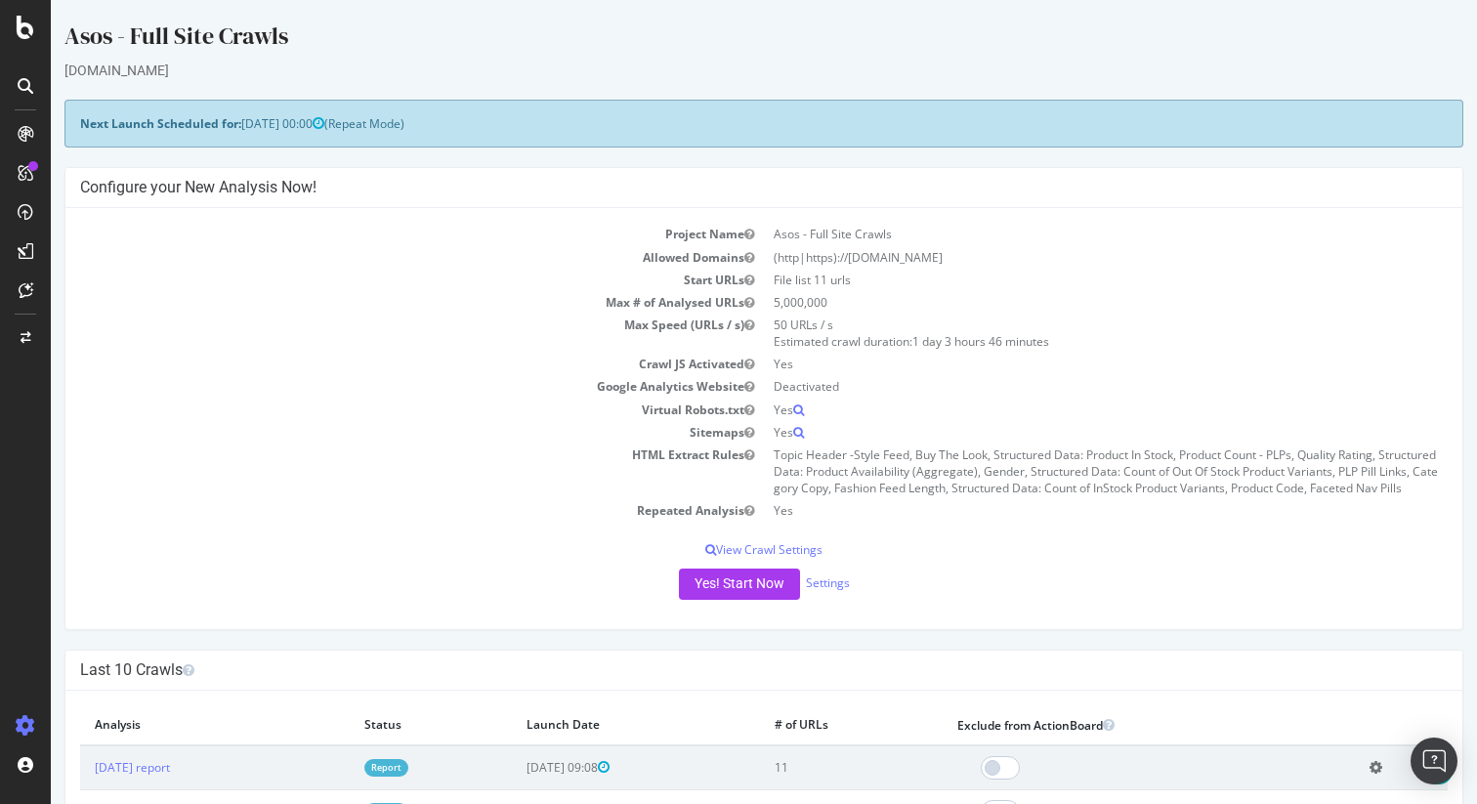
scroll to position [347, 0]
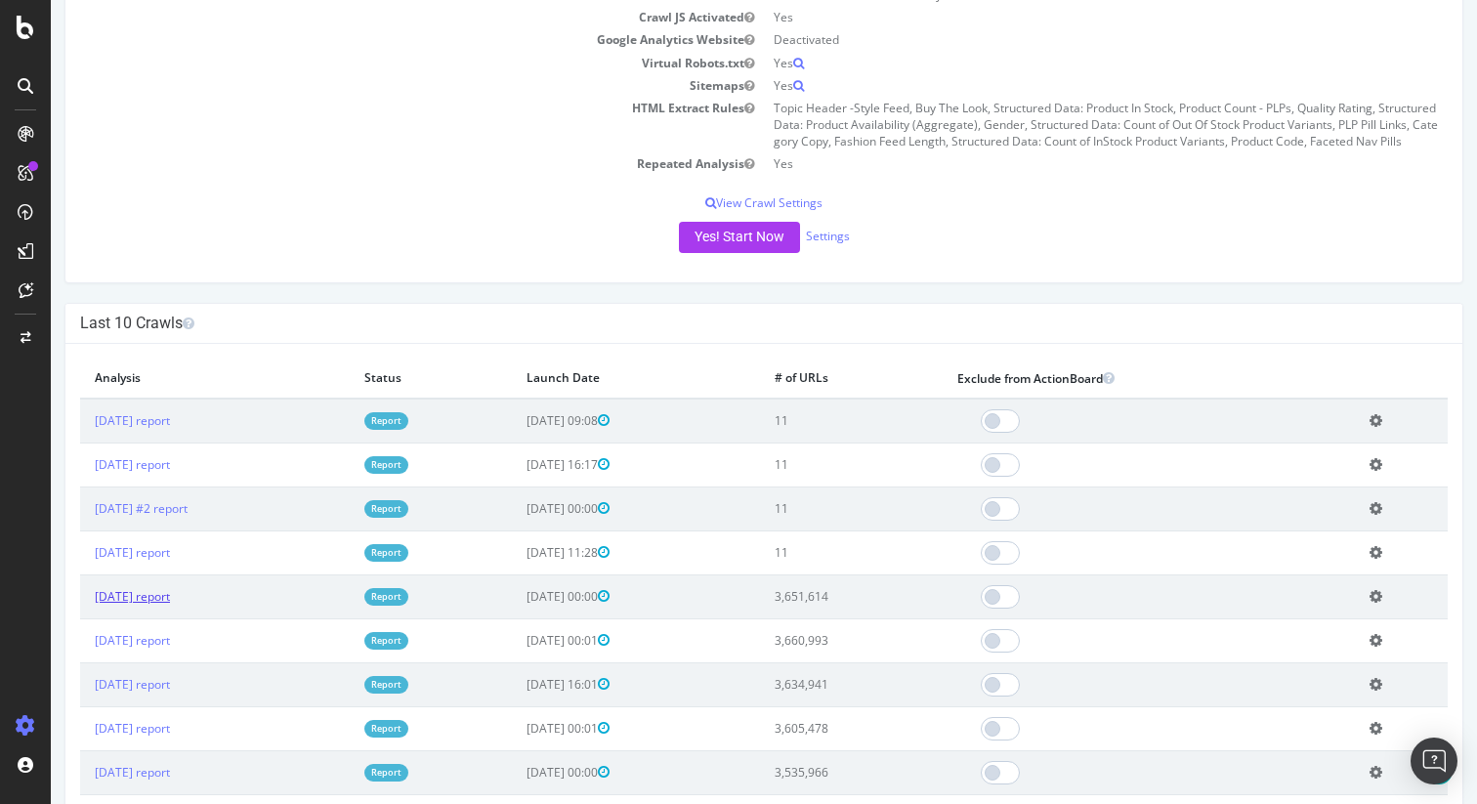
click at [170, 596] on link "[DATE] report" at bounding box center [132, 596] width 75 height 17
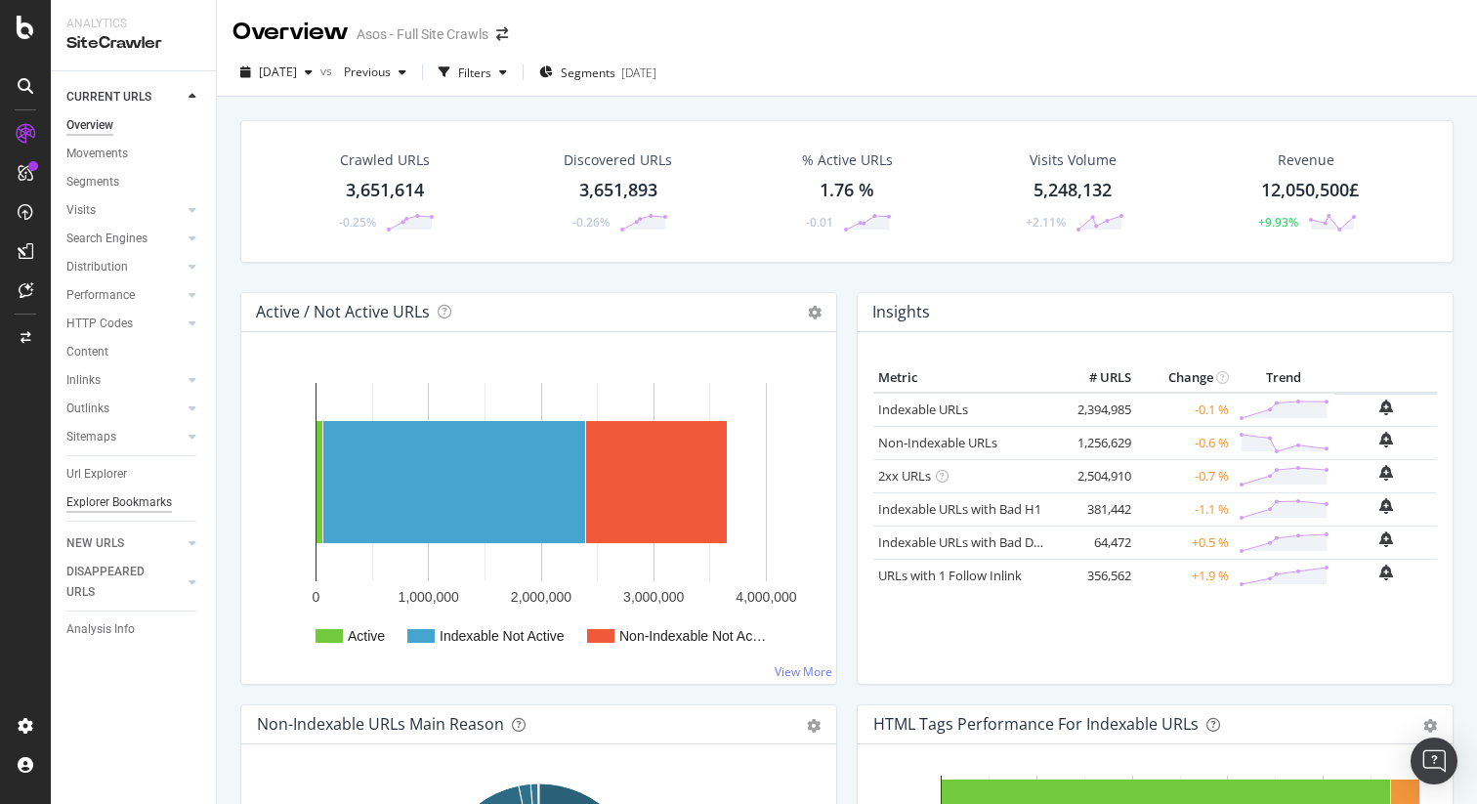
click at [120, 504] on div "Explorer Bookmarks" at bounding box center [118, 502] width 105 height 21
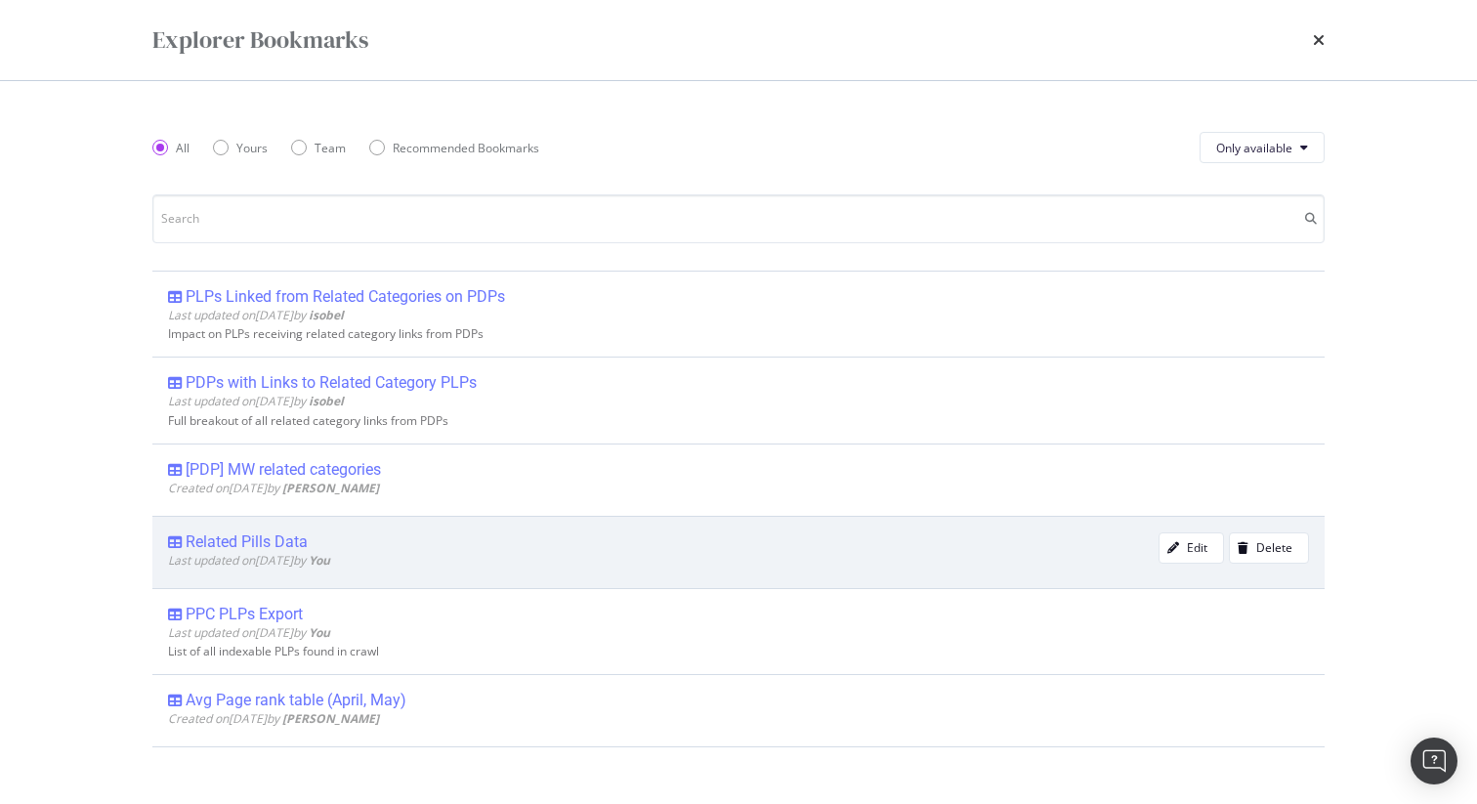
click at [226, 535] on div "Related Pills Data" at bounding box center [247, 542] width 122 height 20
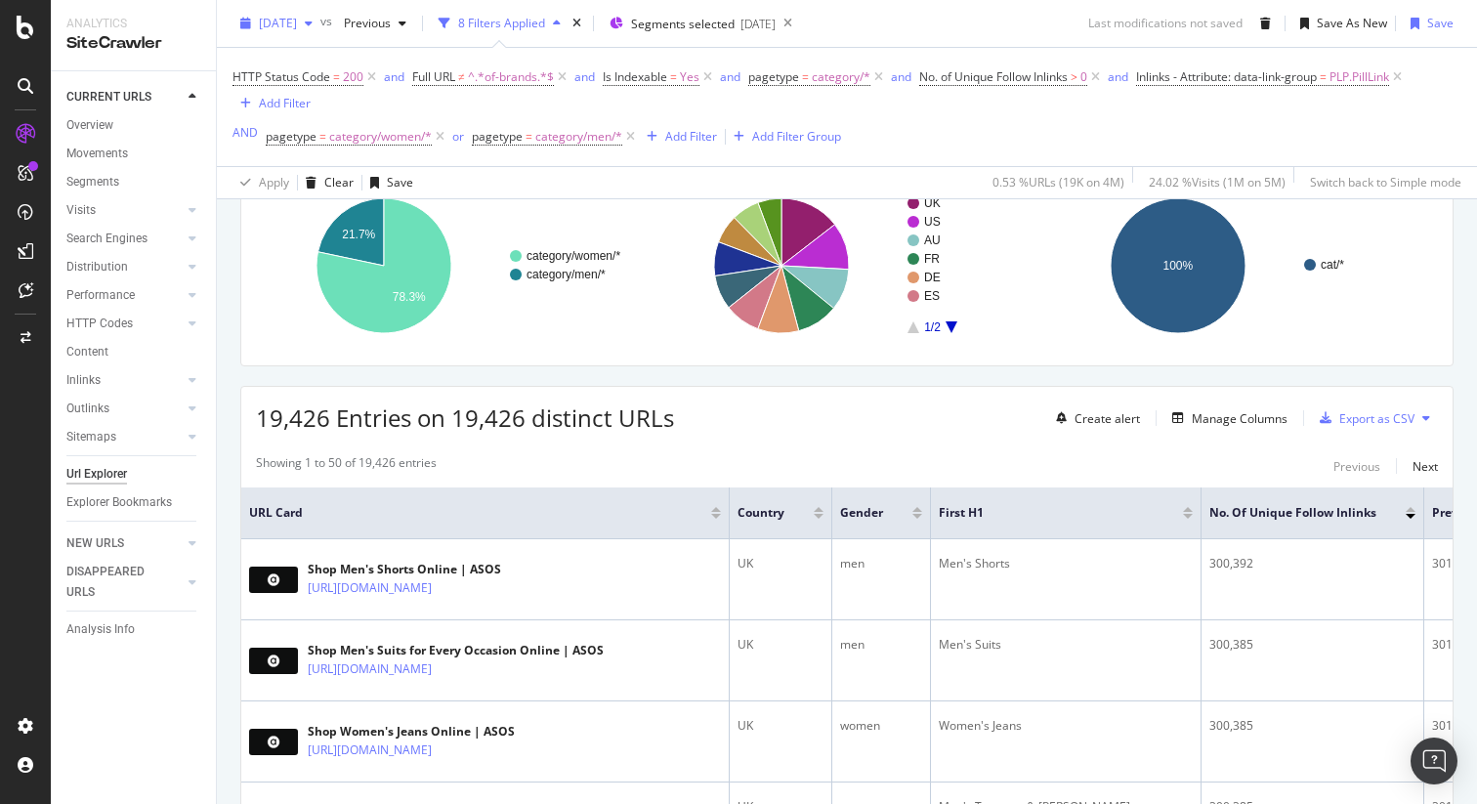
click at [297, 28] on span "[DATE]" at bounding box center [278, 23] width 38 height 17
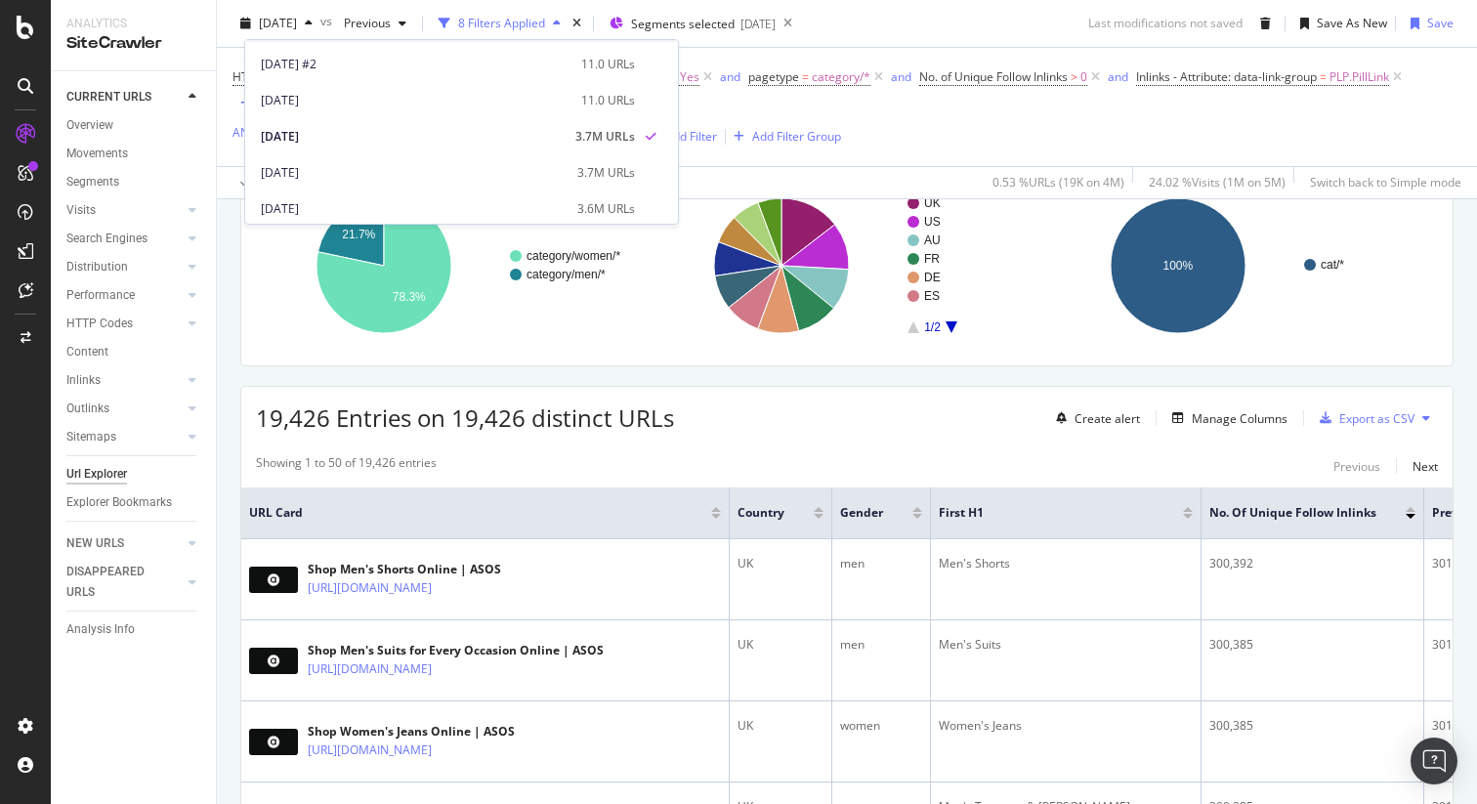
scroll to position [107, 0]
click at [326, 161] on div "[DATE]" at bounding box center [413, 167] width 305 height 18
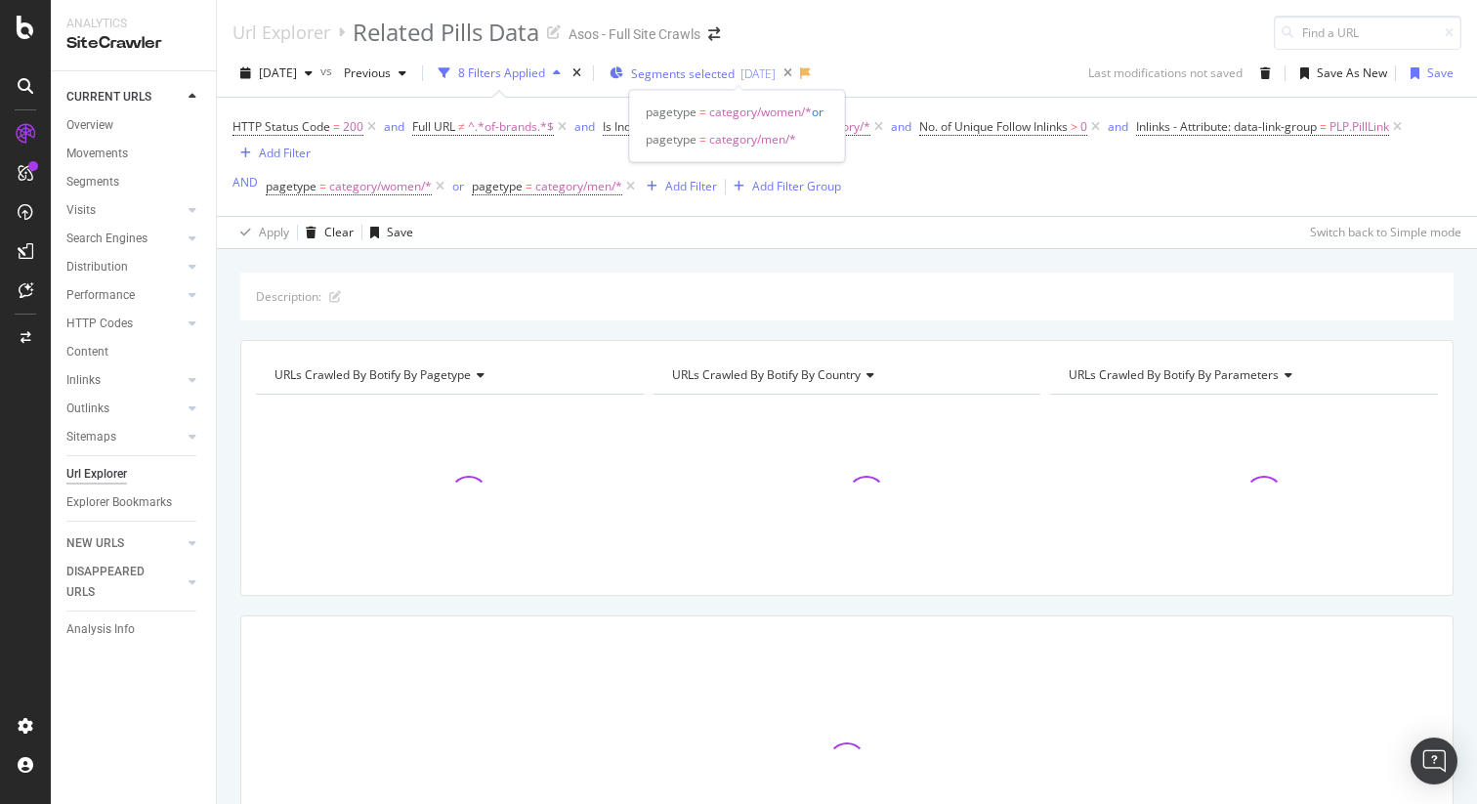
click at [735, 74] on span "Segments selected" at bounding box center [683, 73] width 104 height 17
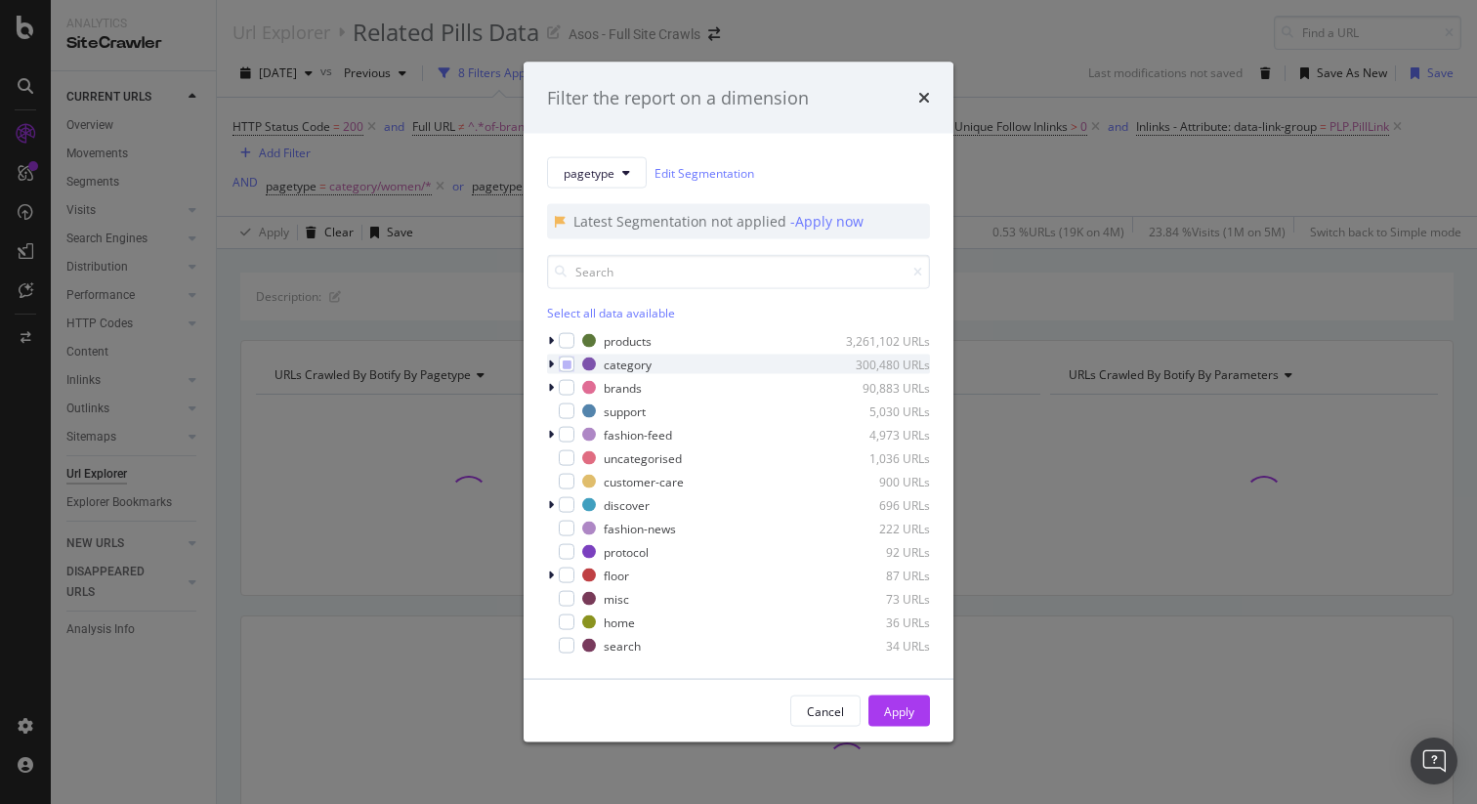
click at [553, 363] on icon "modal" at bounding box center [551, 364] width 6 height 12
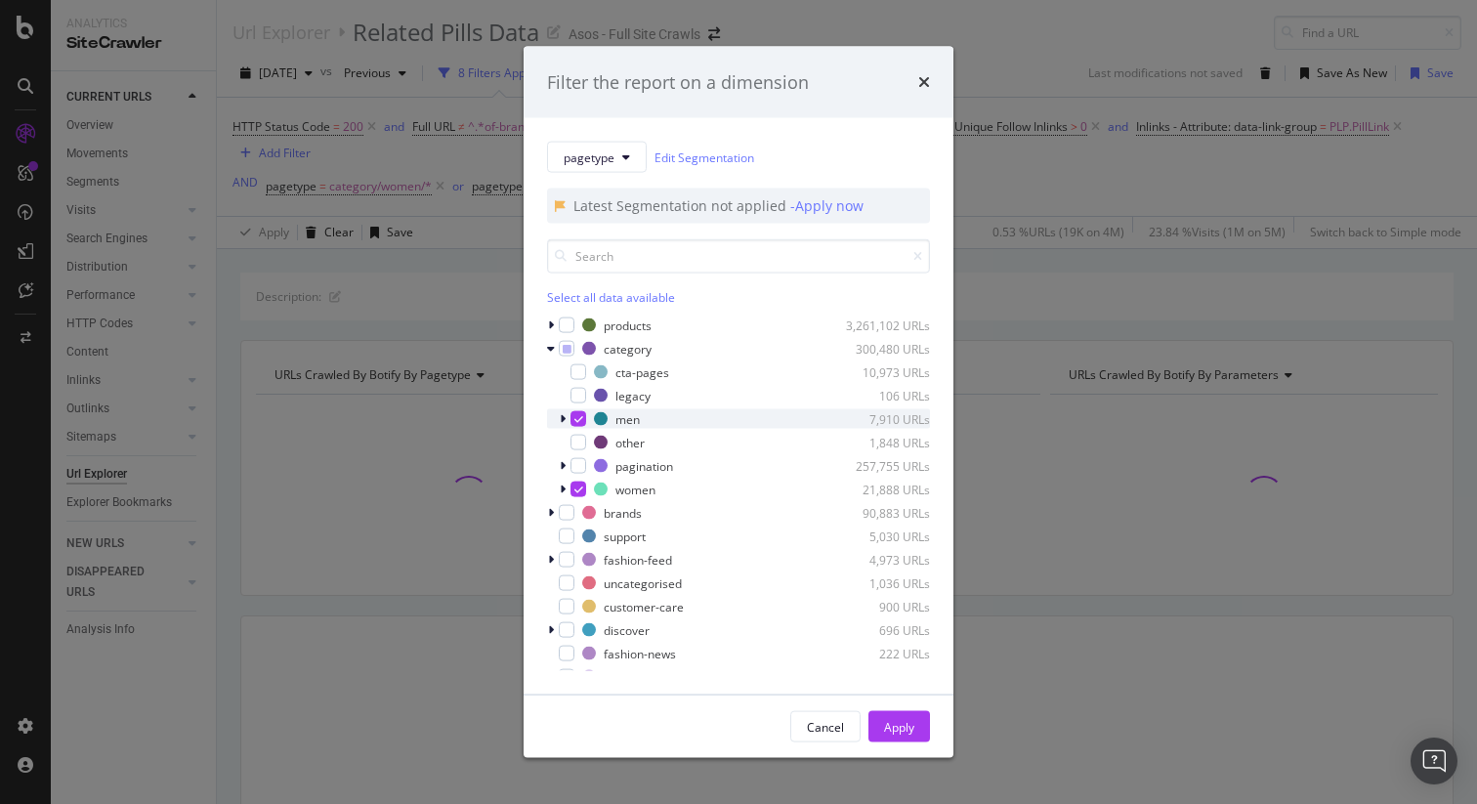
click at [564, 419] on icon "modal" at bounding box center [563, 419] width 6 height 12
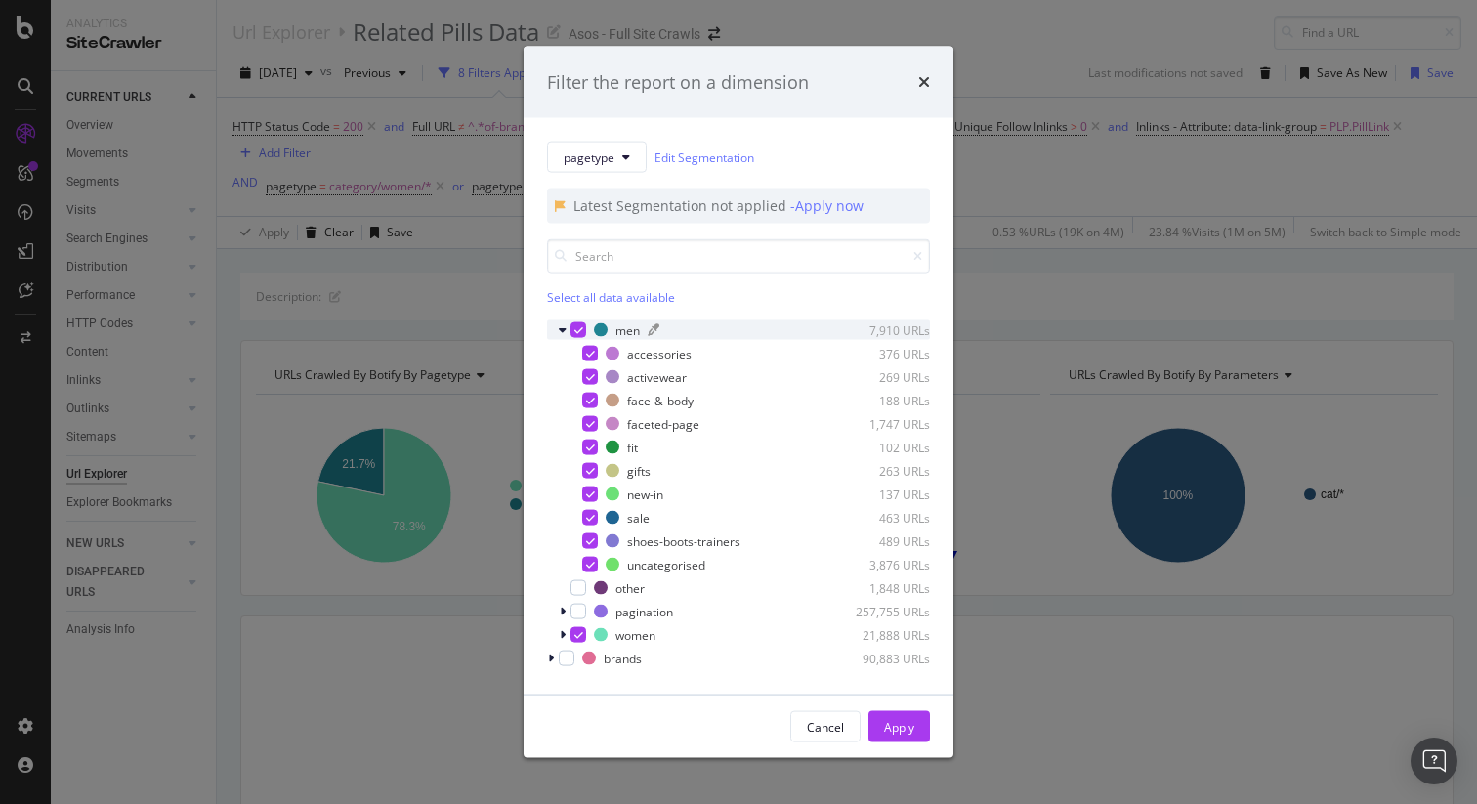
scroll to position [95, 0]
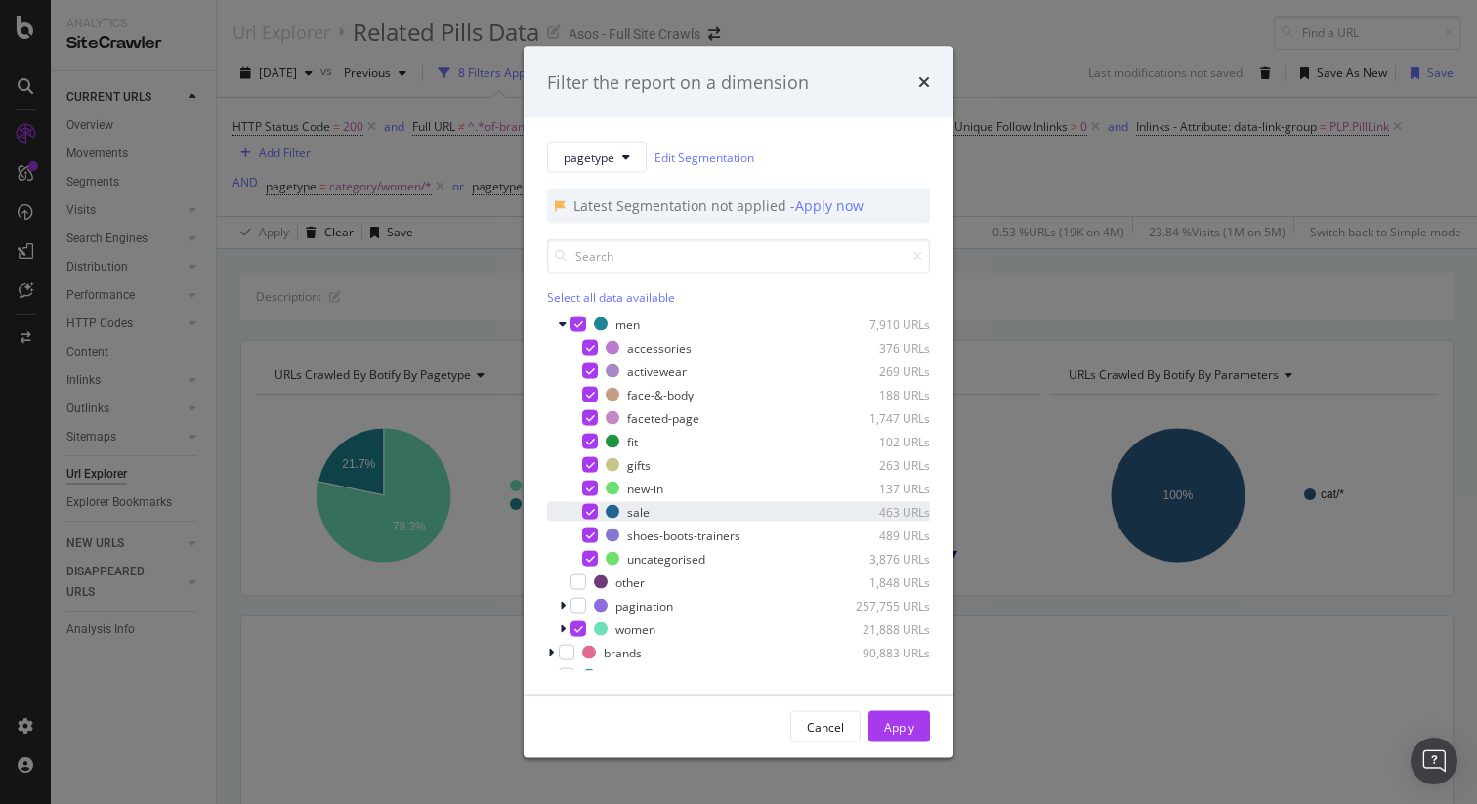
click at [588, 512] on icon "modal" at bounding box center [590, 512] width 9 height 10
click at [590, 488] on icon "modal" at bounding box center [590, 488] width 9 height 10
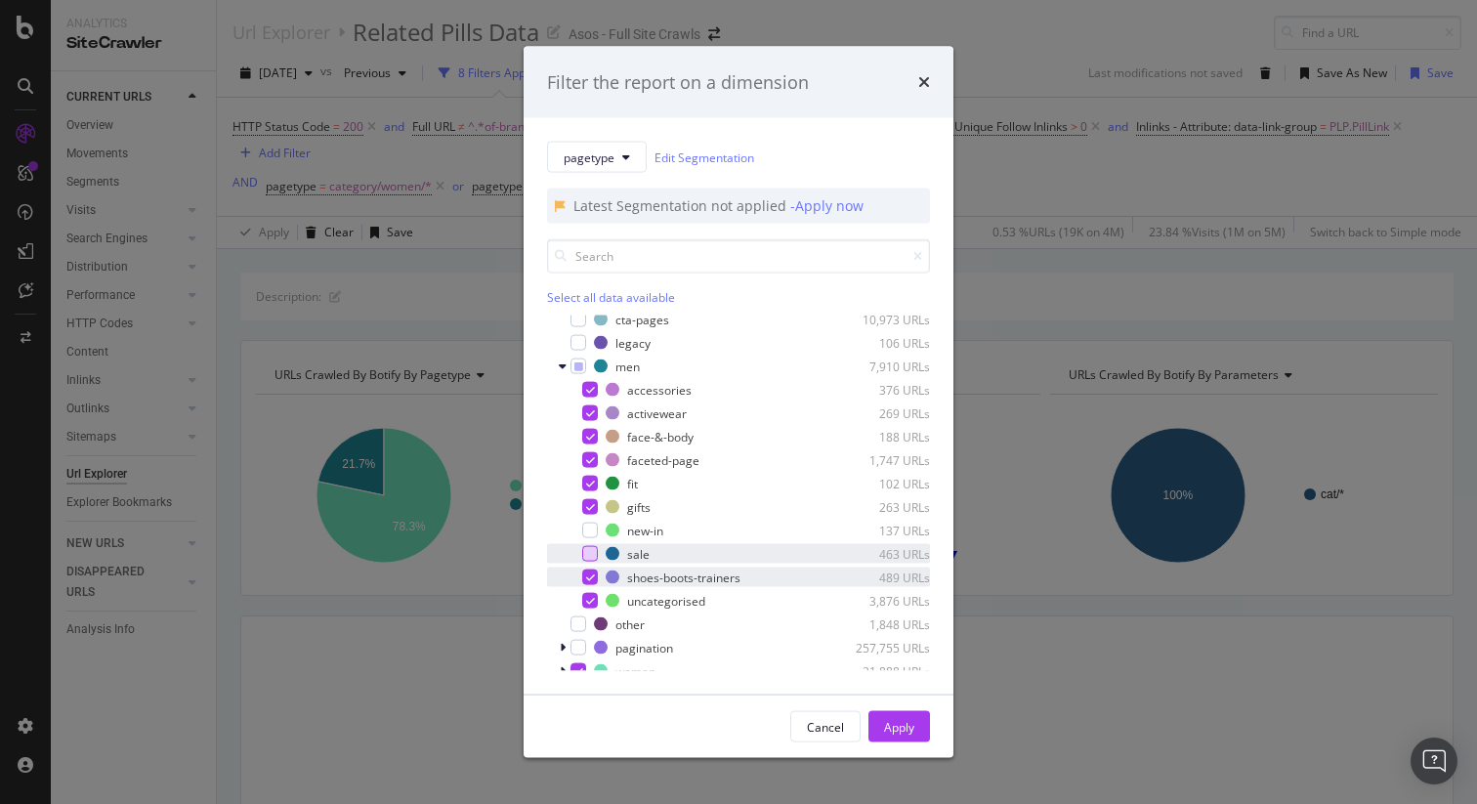
scroll to position [50, 0]
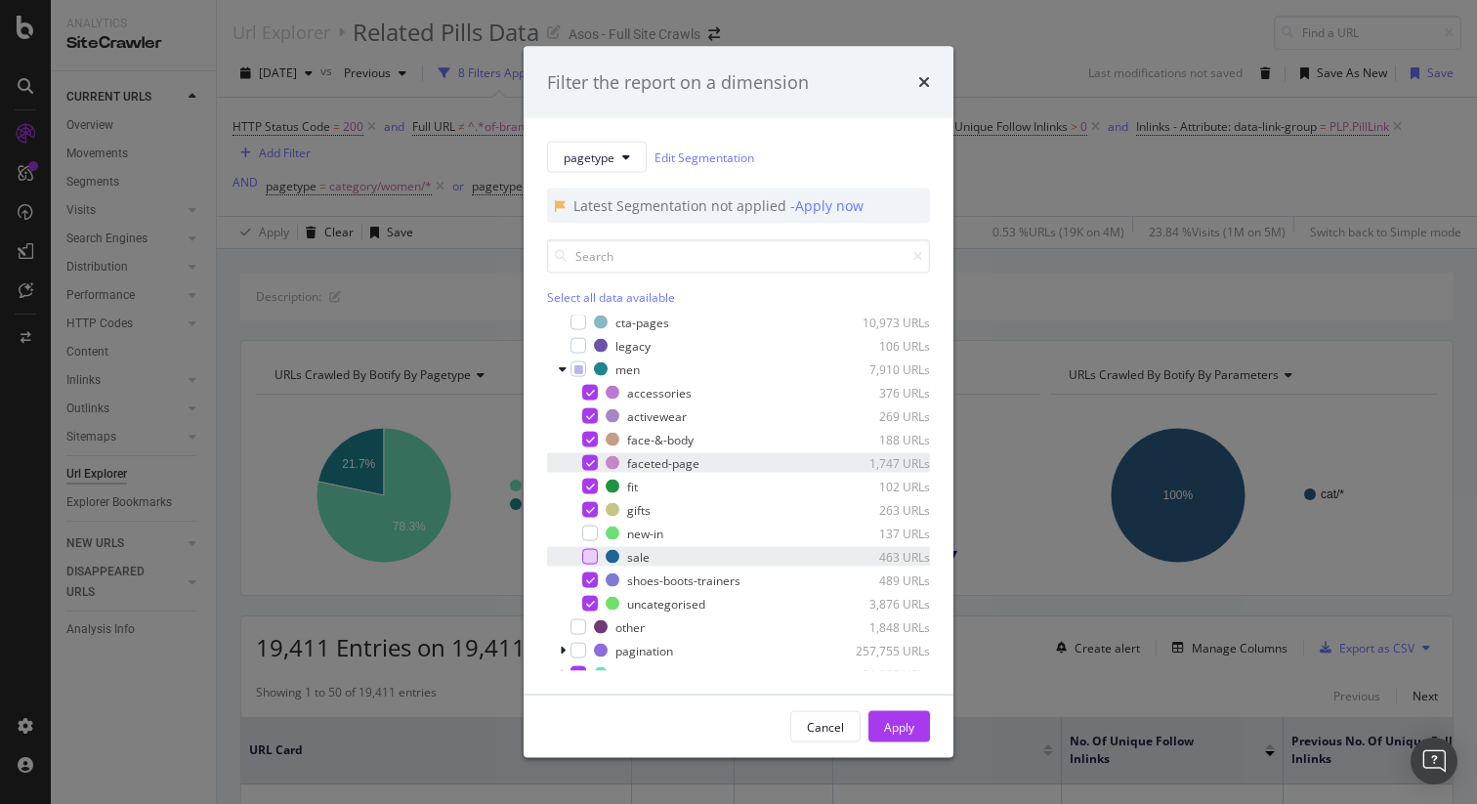
click at [589, 459] on icon "modal" at bounding box center [590, 463] width 9 height 10
click at [564, 367] on icon "modal" at bounding box center [563, 369] width 8 height 12
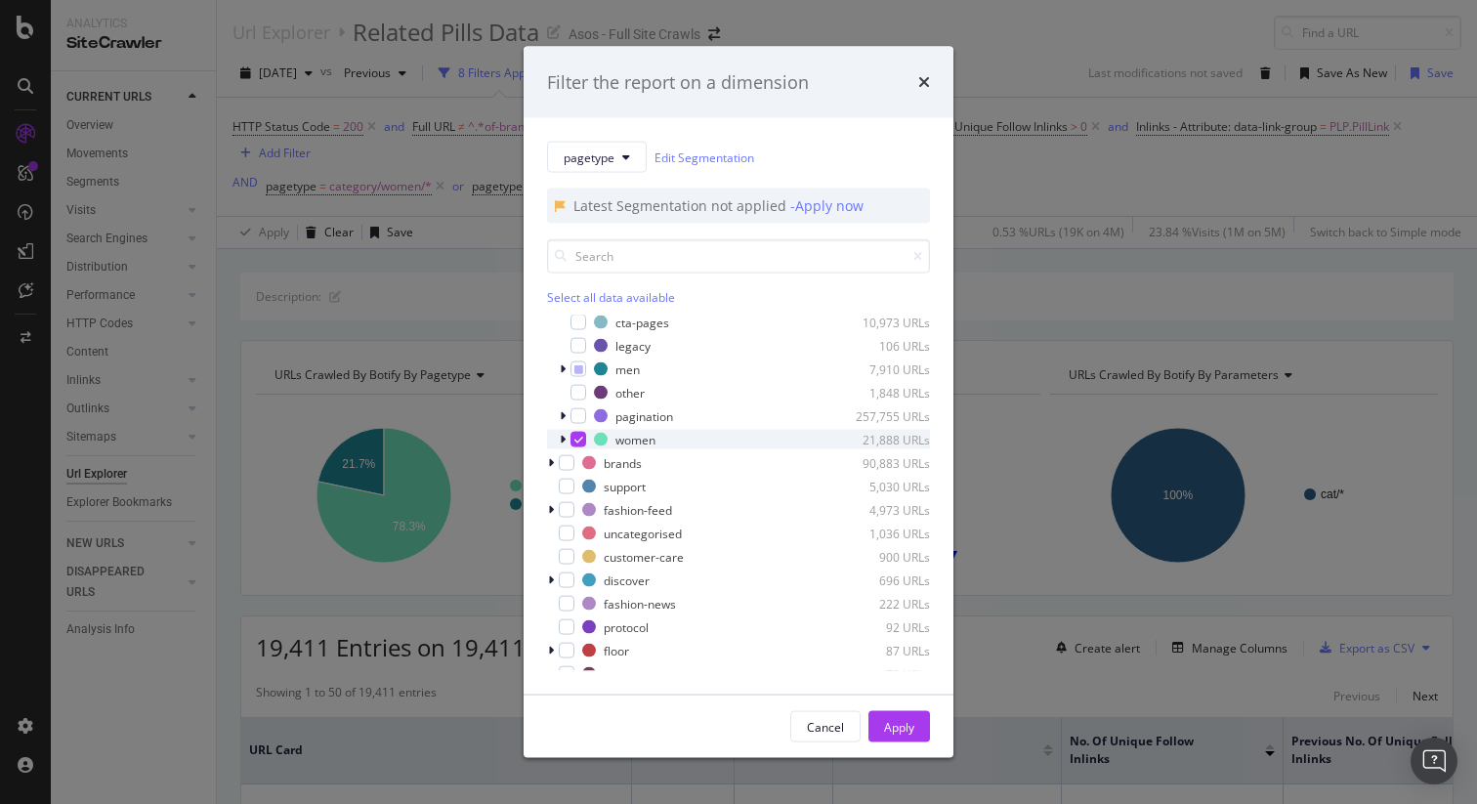
click at [564, 439] on icon "modal" at bounding box center [563, 440] width 6 height 12
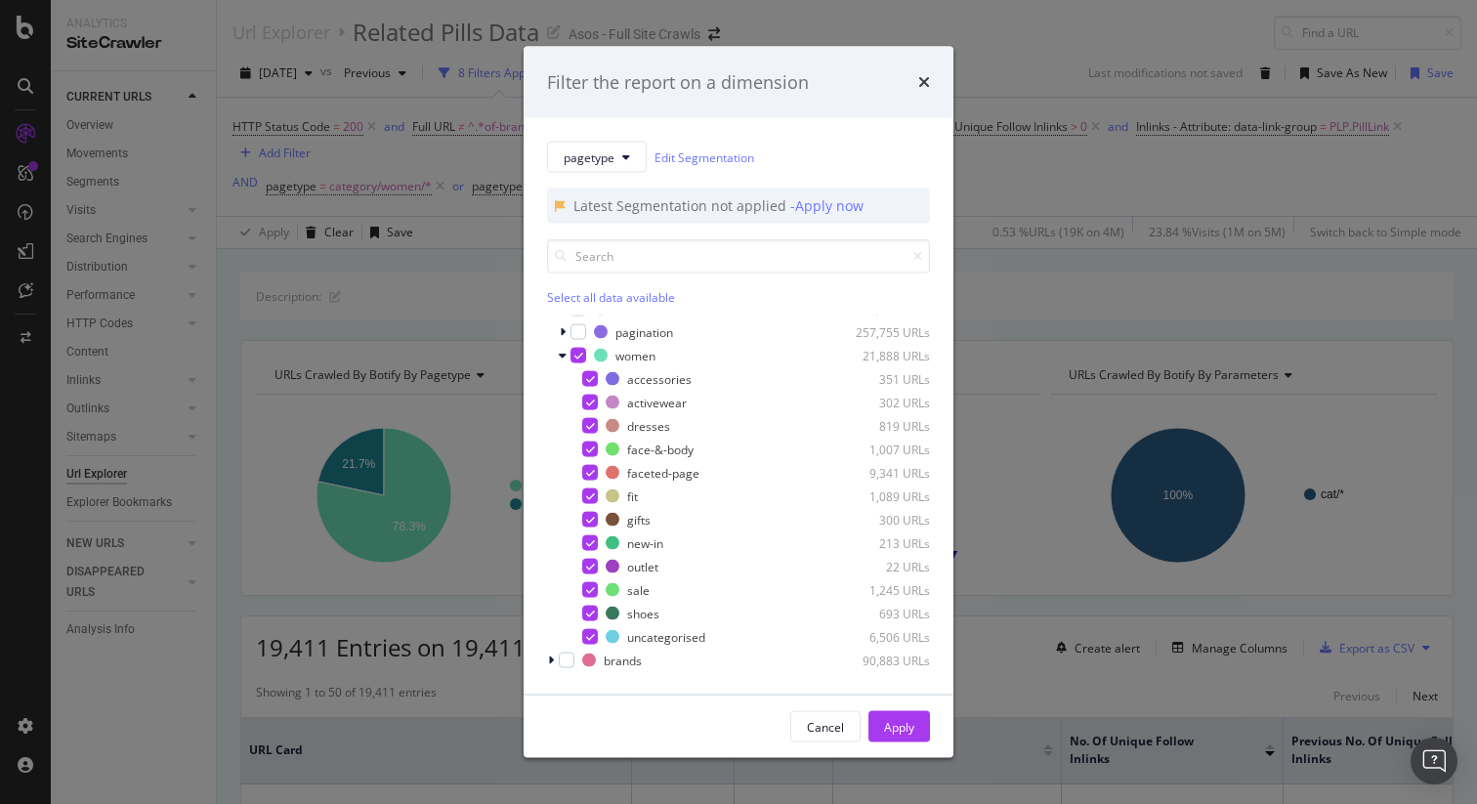
scroll to position [136, 0]
click at [591, 473] on icon "modal" at bounding box center [590, 471] width 9 height 10
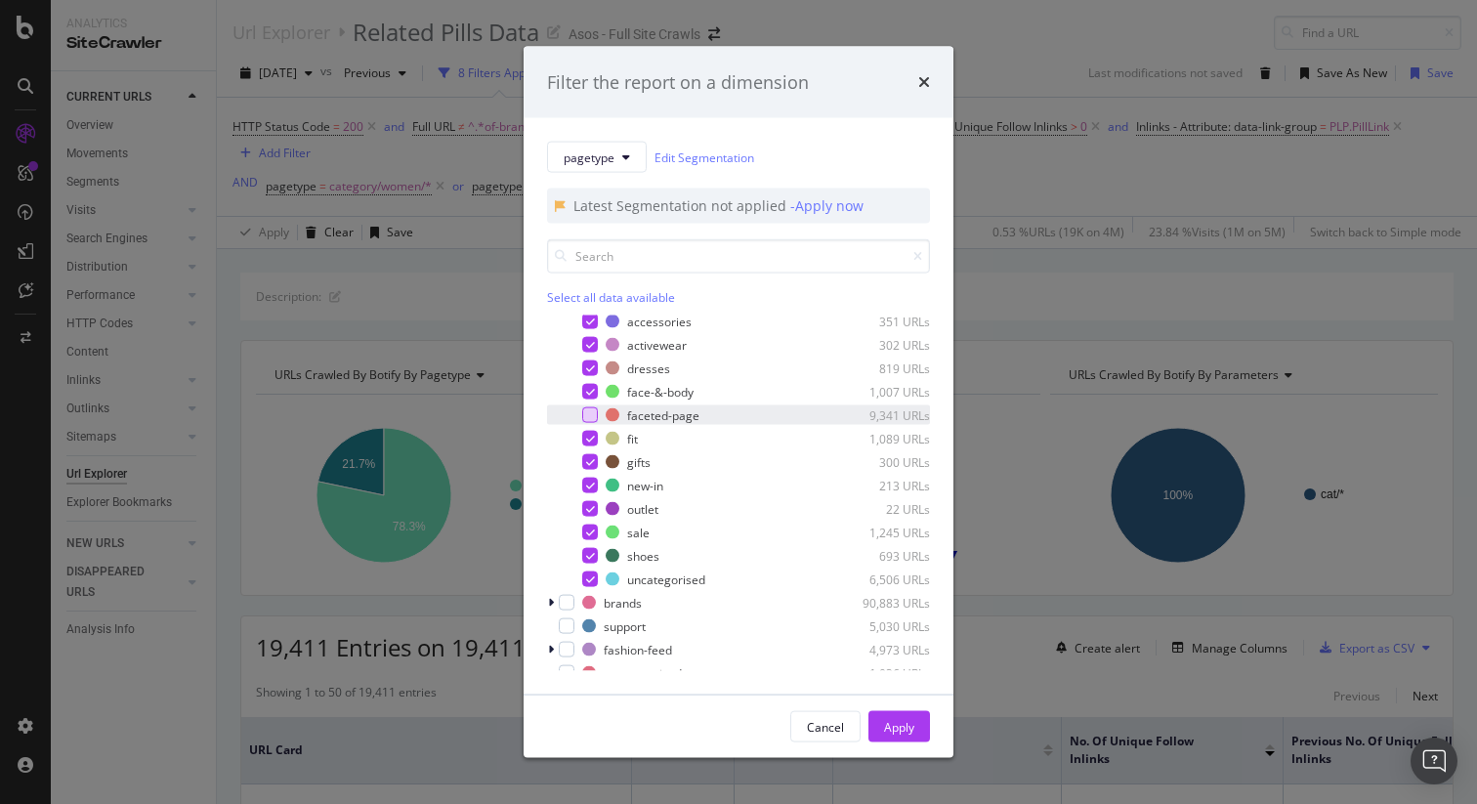
scroll to position [194, 0]
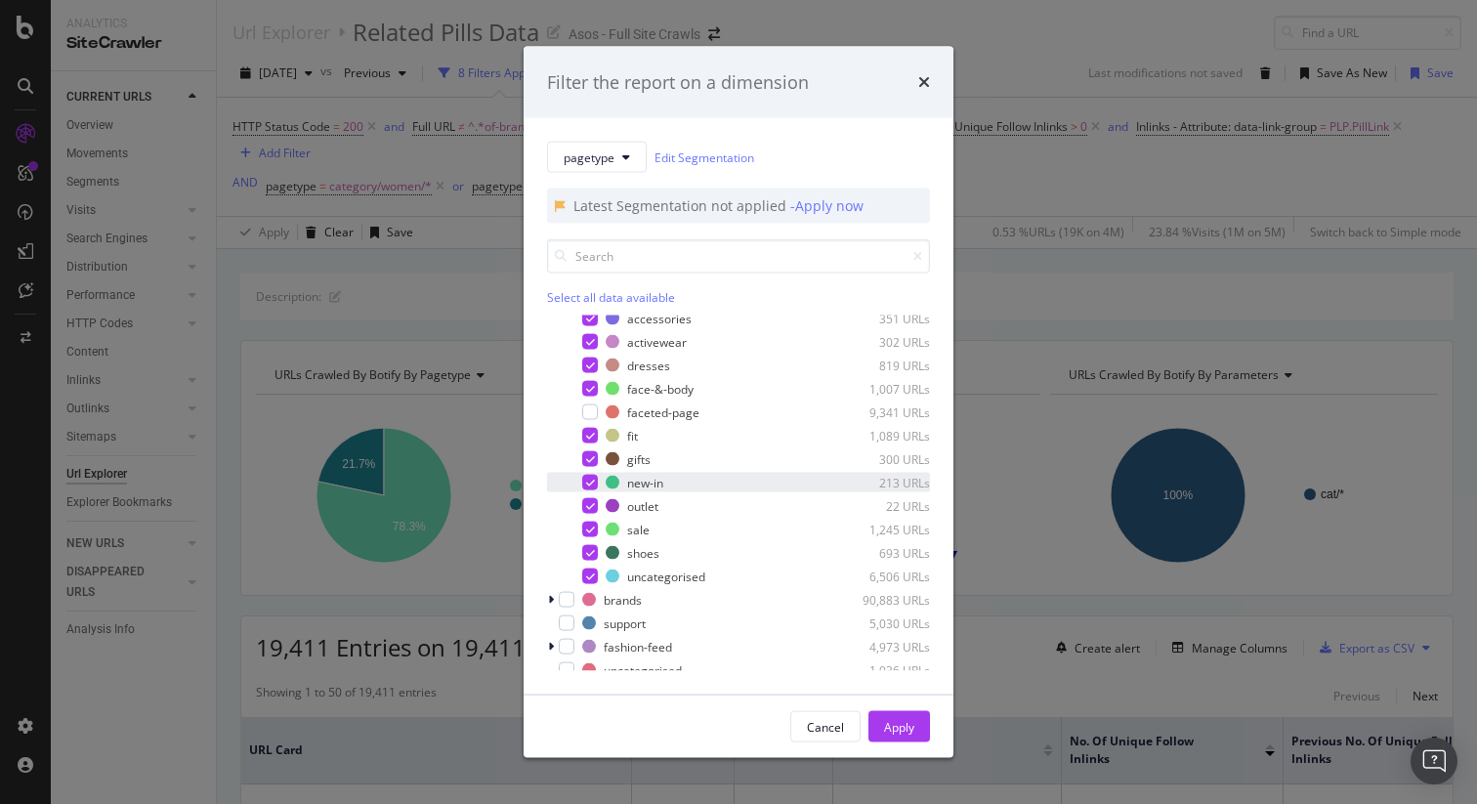
click at [590, 480] on icon "modal" at bounding box center [590, 483] width 9 height 10
click at [590, 504] on icon "modal" at bounding box center [590, 506] width 9 height 10
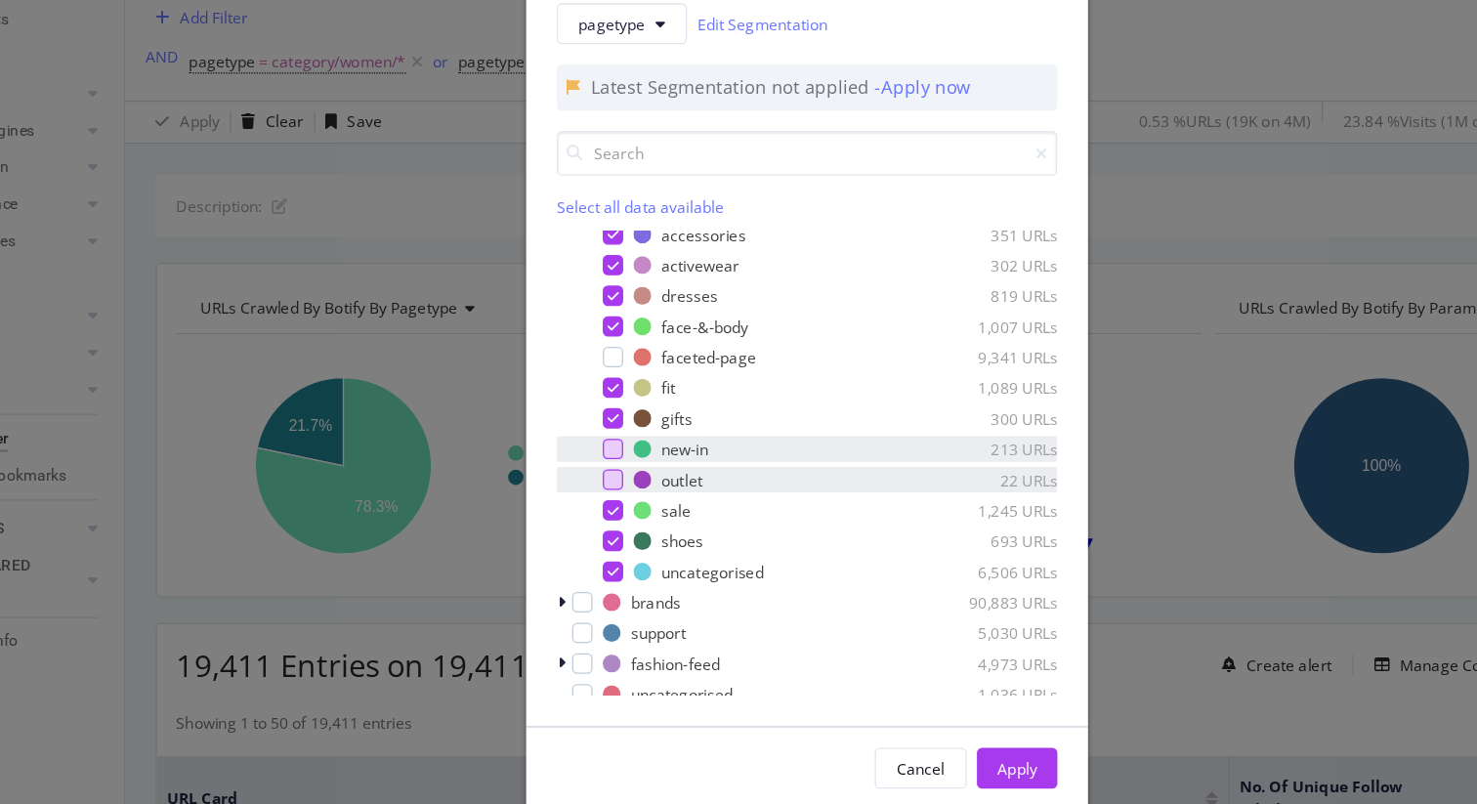
drag, startPoint x: 586, startPoint y: 525, endPoint x: 540, endPoint y: 568, distance: 62.9
click at [547, 564] on div "accessories 351 URLs activewear 302 URLs dresses 819 URLs face-&-body 1,007 URL…" at bounding box center [738, 447] width 383 height 277
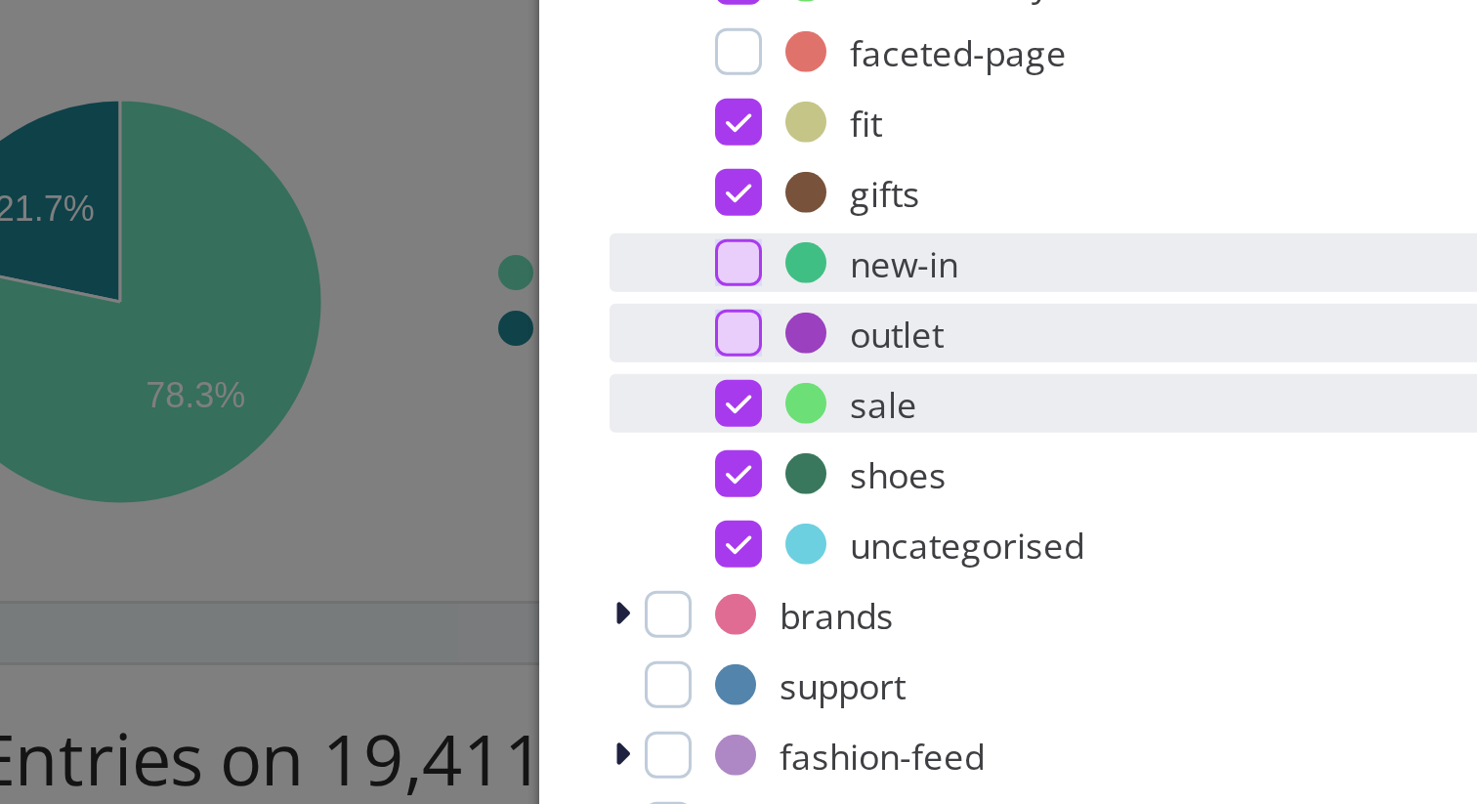
click at [589, 529] on icon "modal" at bounding box center [590, 530] width 9 height 10
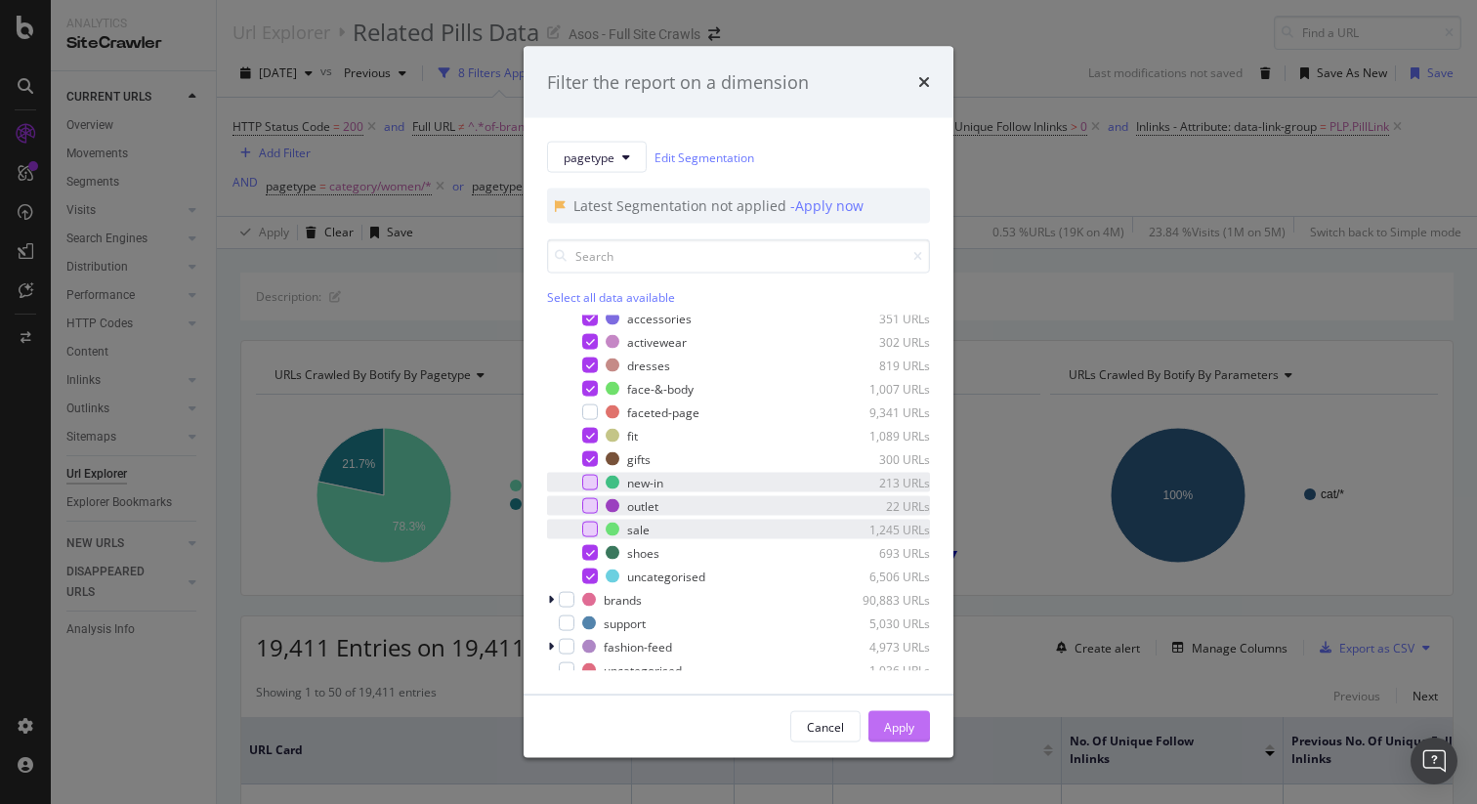
click at [898, 718] on div "Apply" at bounding box center [899, 726] width 30 height 17
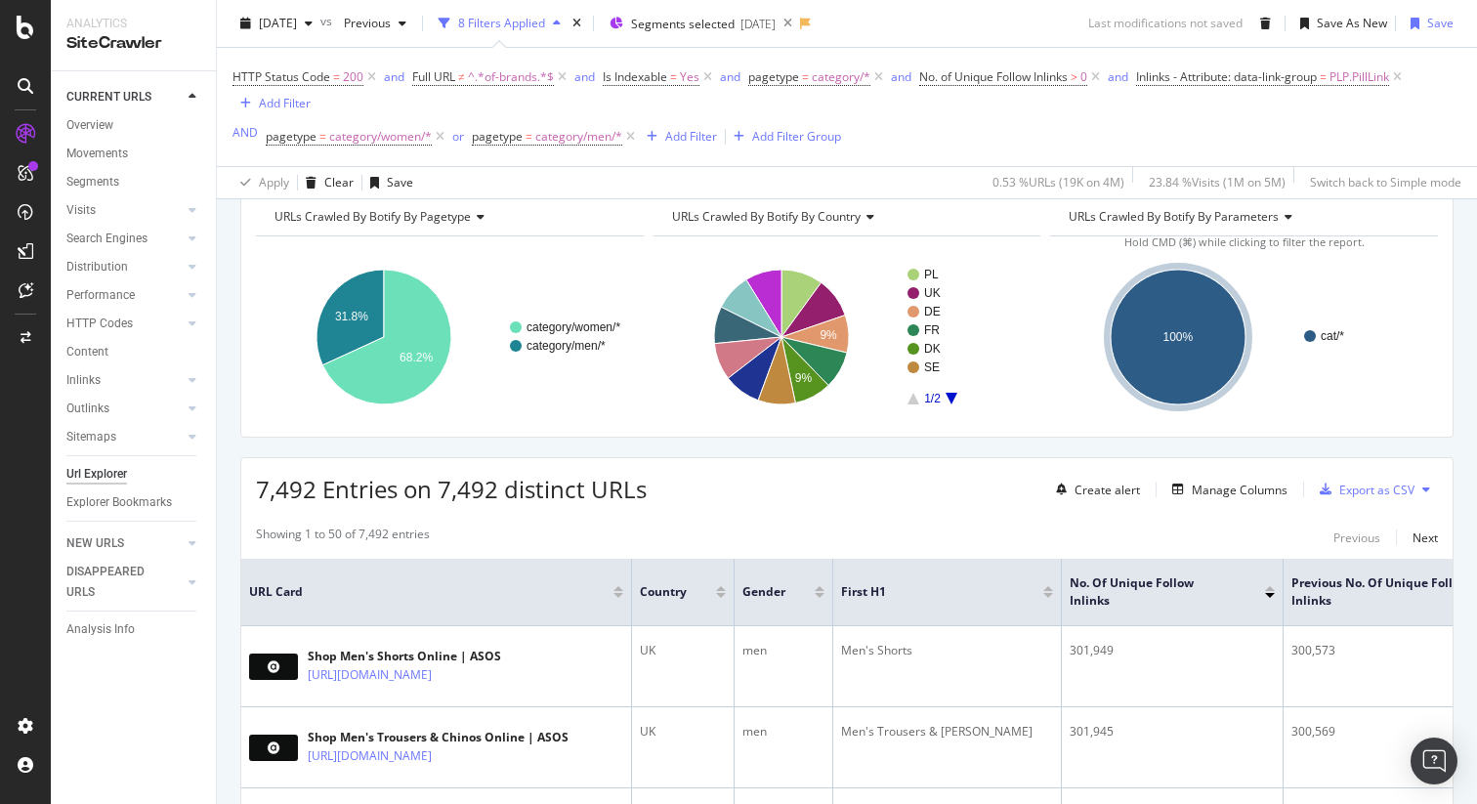
click at [1406, 78] on icon at bounding box center [1397, 77] width 17 height 20
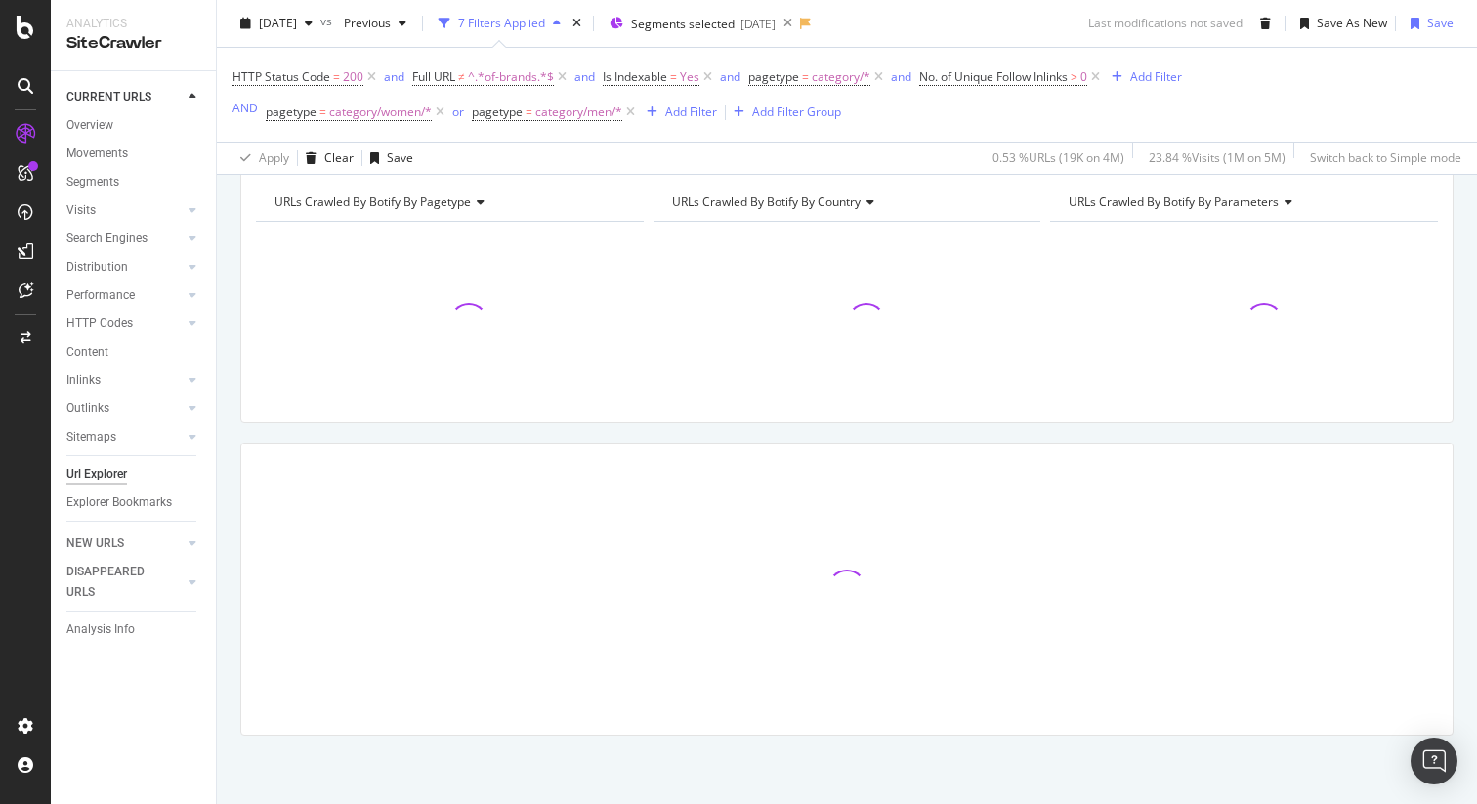
scroll to position [134, 0]
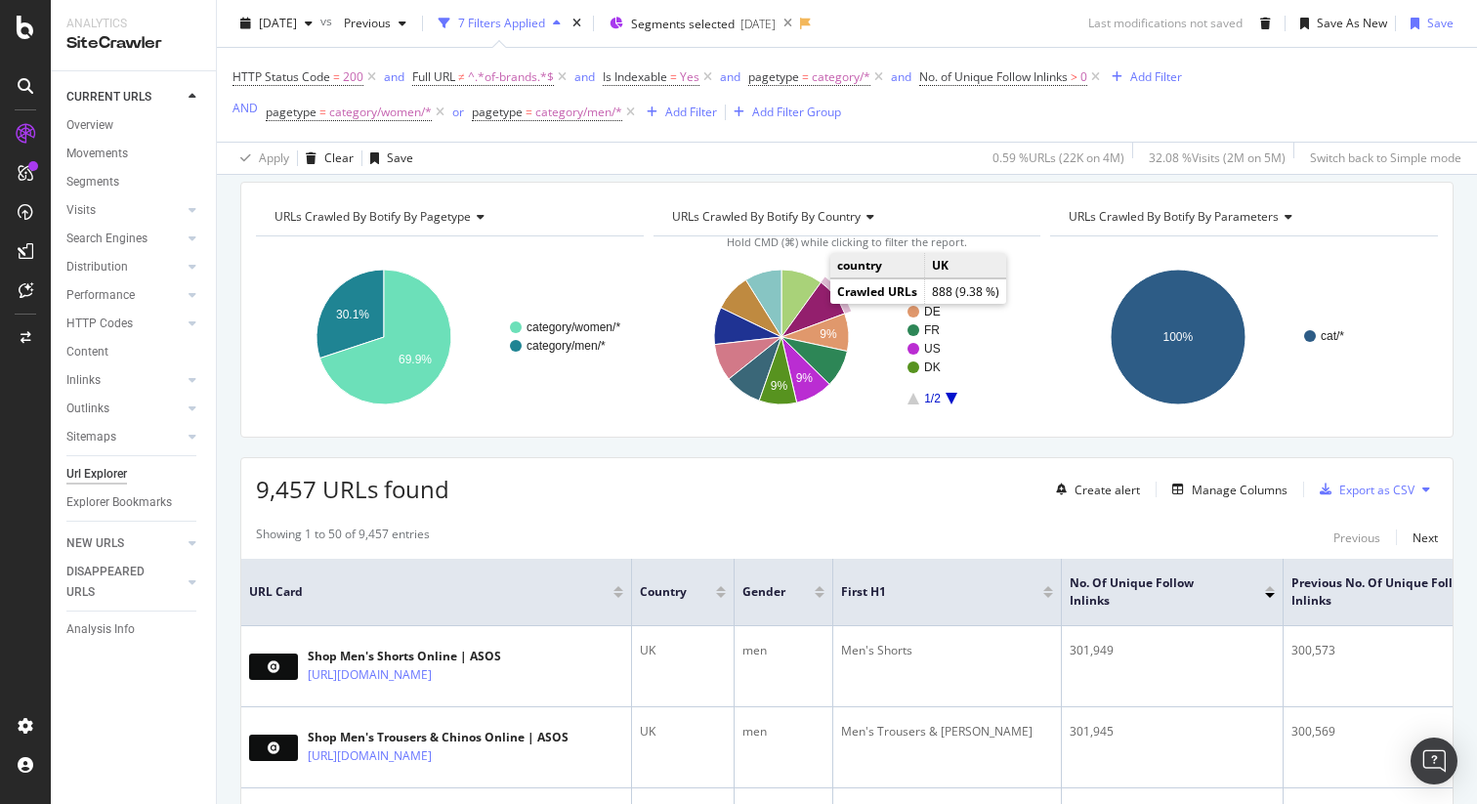
click at [824, 304] on icon "A chart." at bounding box center [812, 309] width 63 height 55
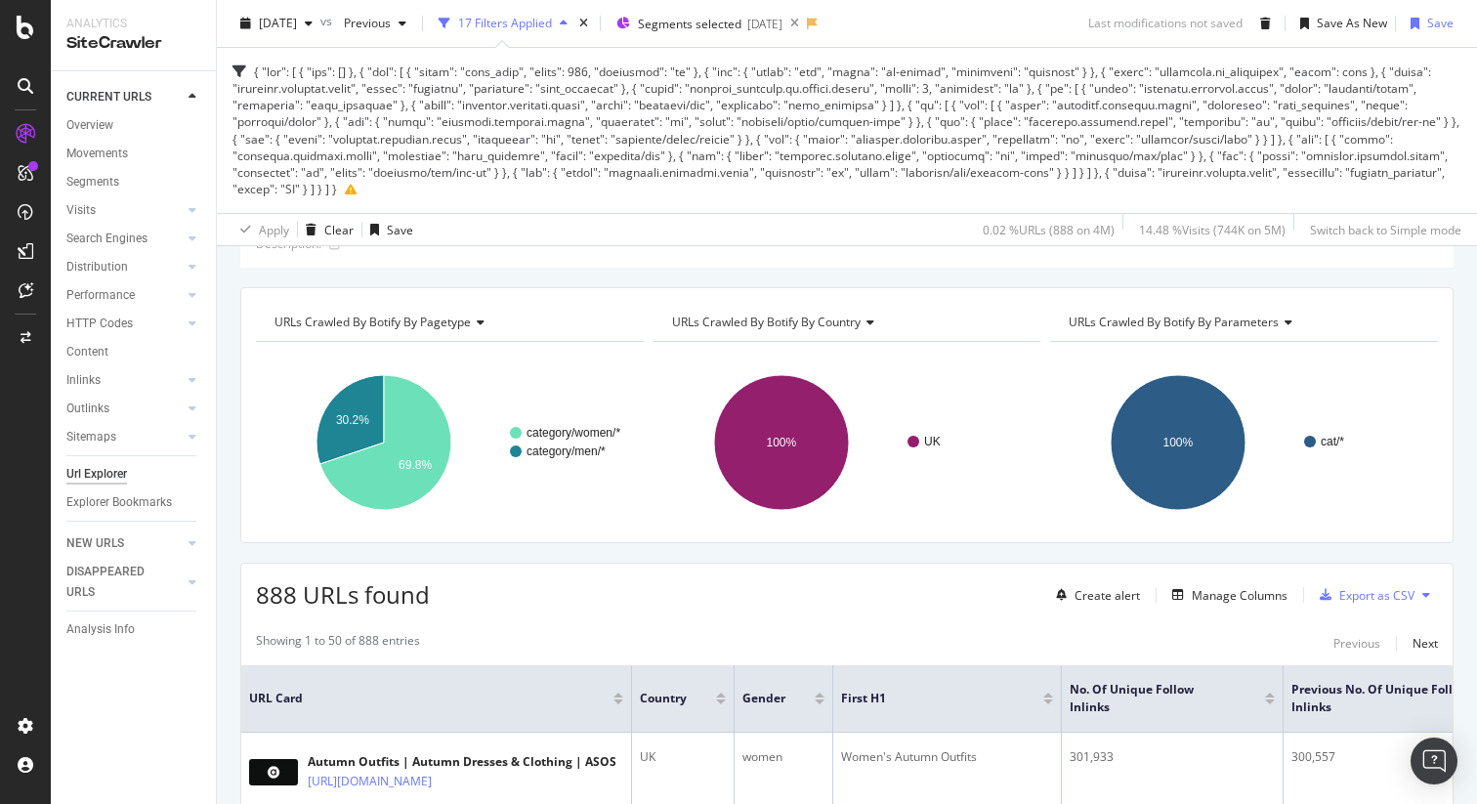
scroll to position [94, 0]
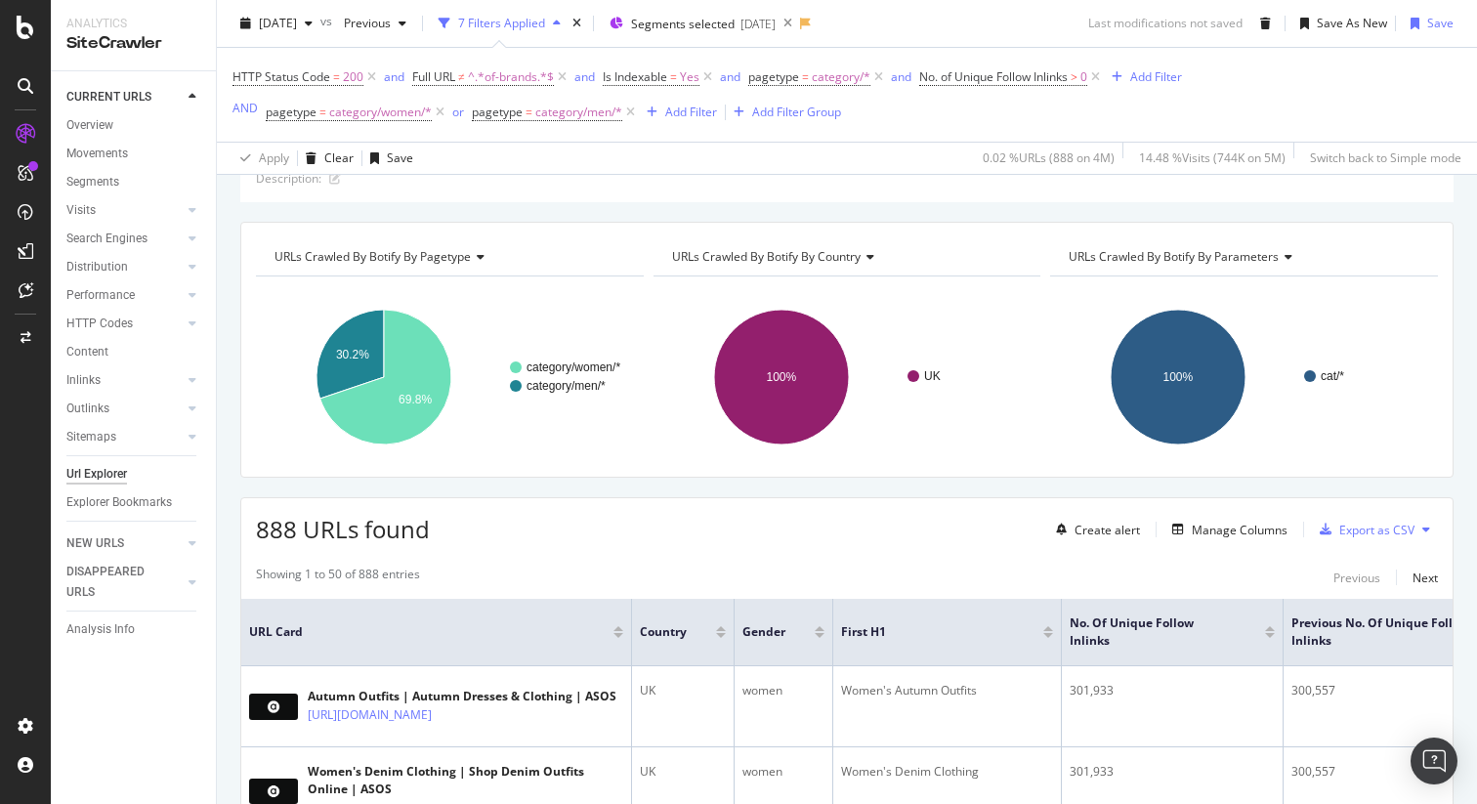
scroll to position [22, 0]
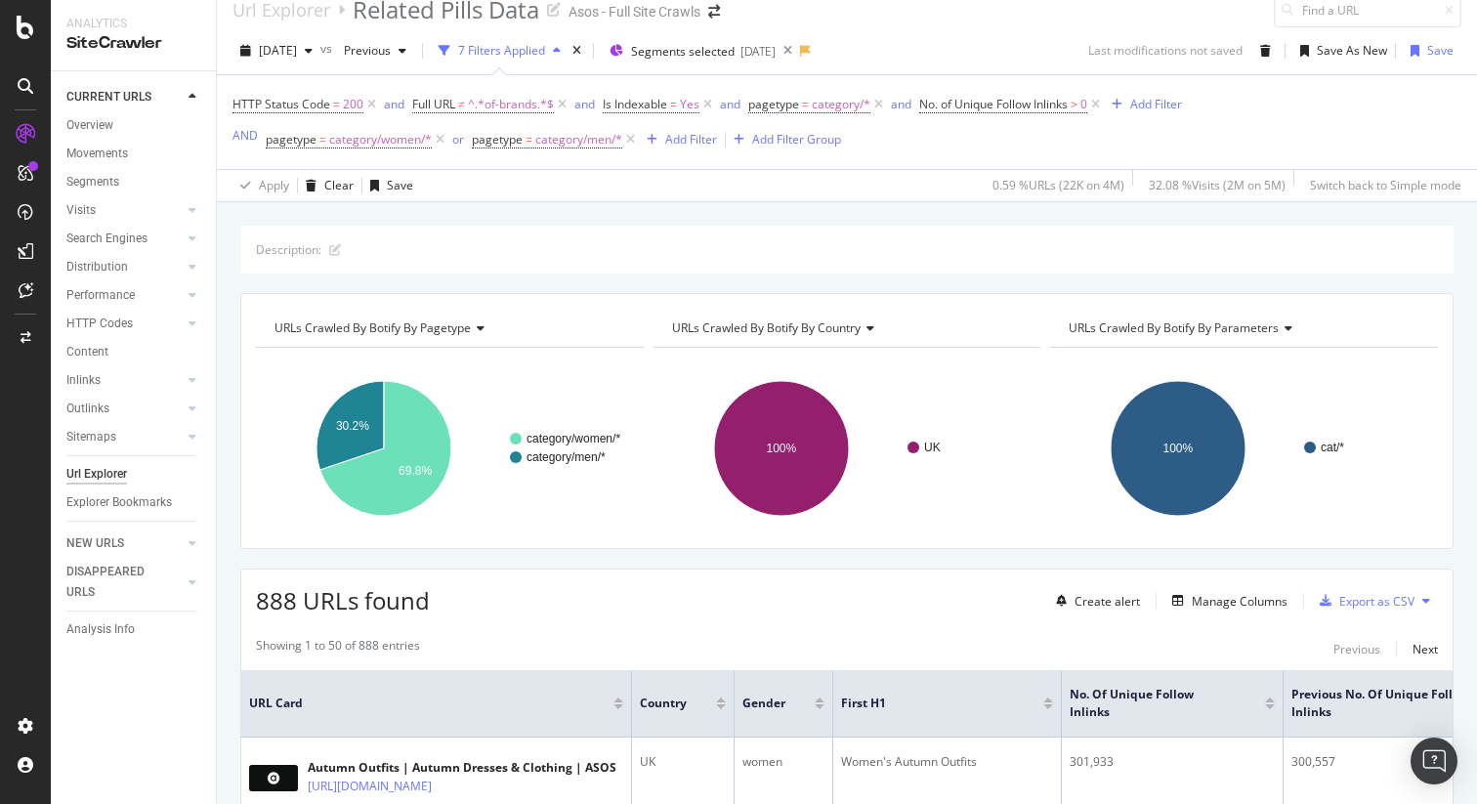
click at [604, 245] on div "Description:" at bounding box center [846, 250] width 1213 height 48
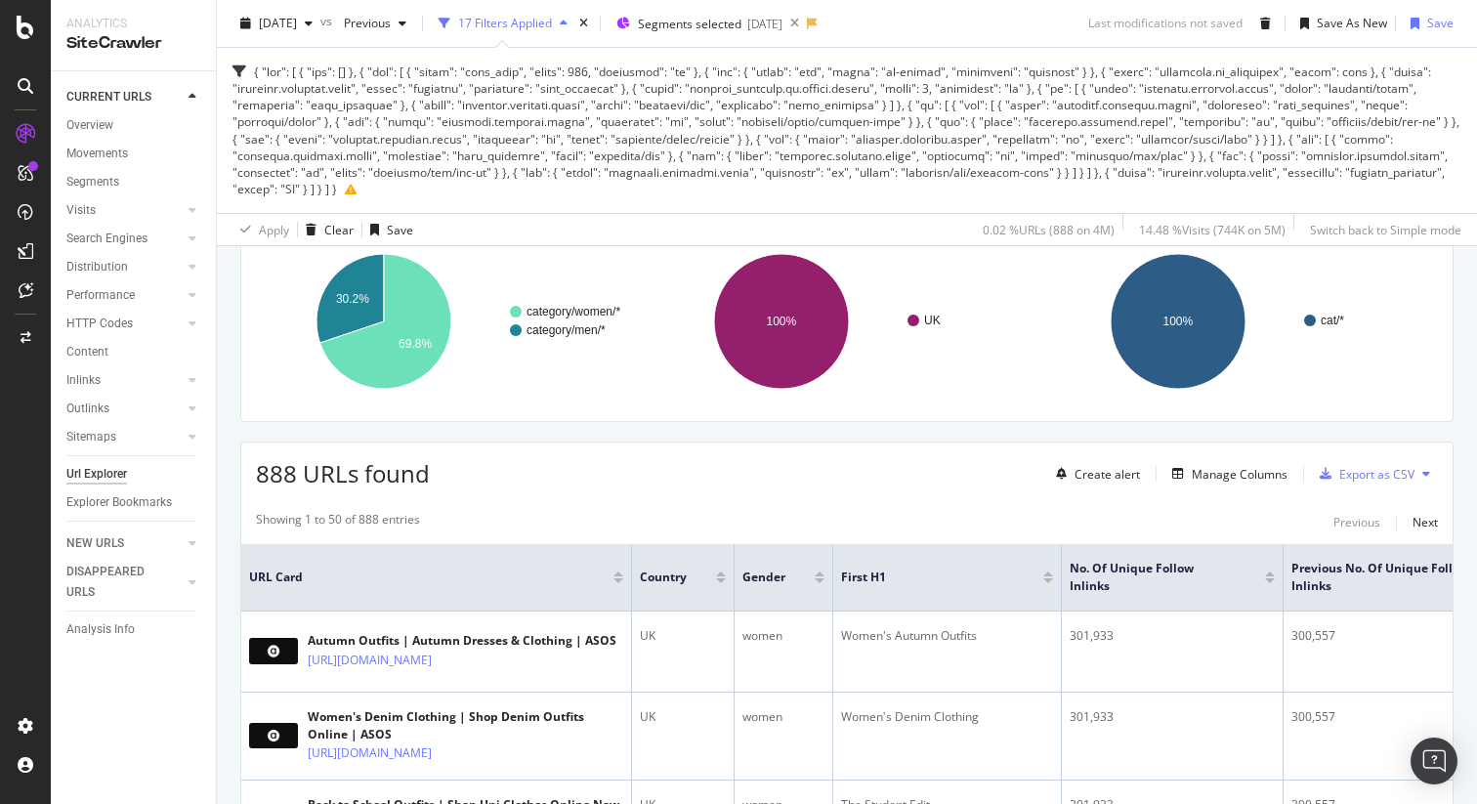
scroll to position [349, 0]
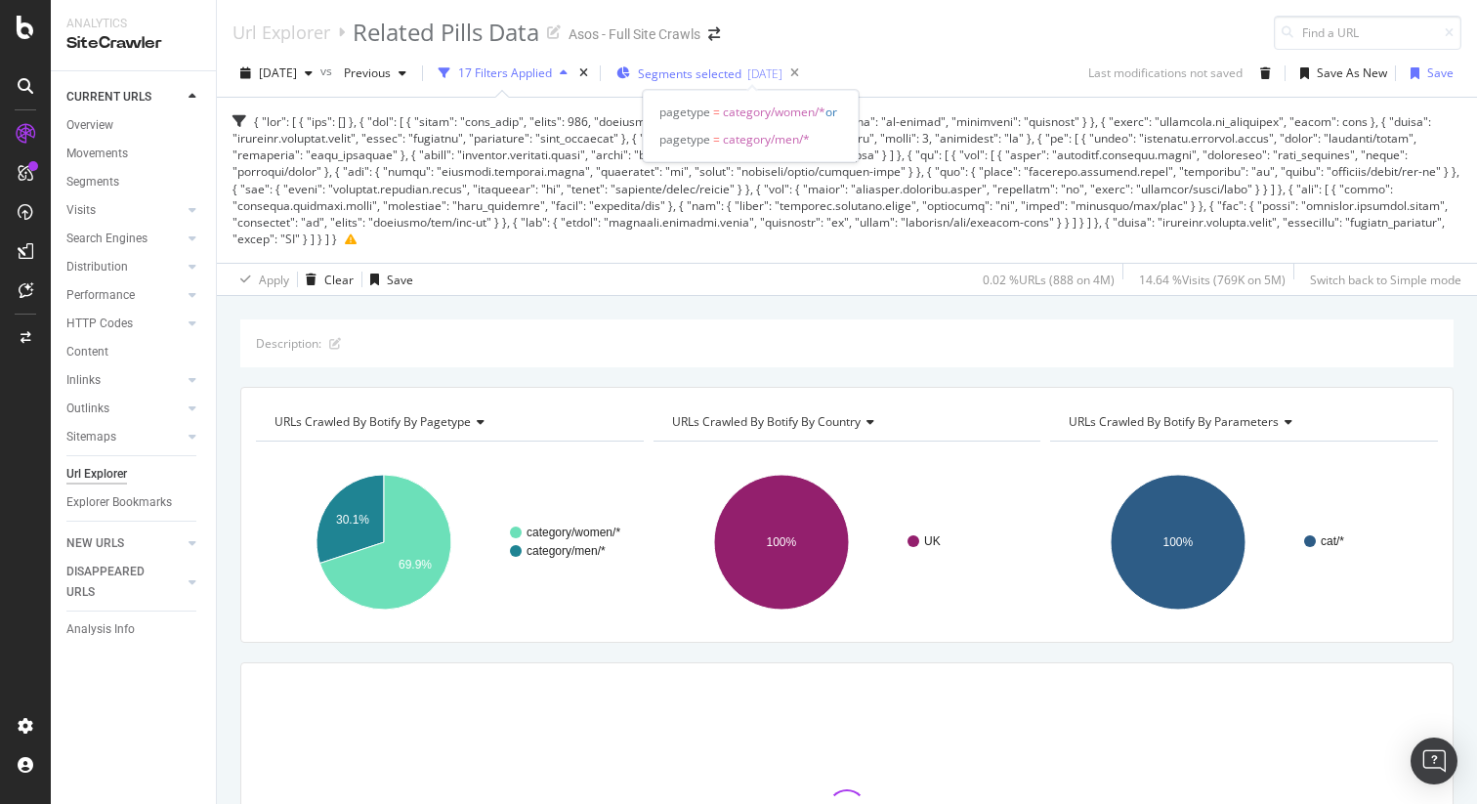
click at [741, 72] on span "Segments selected" at bounding box center [690, 73] width 104 height 17
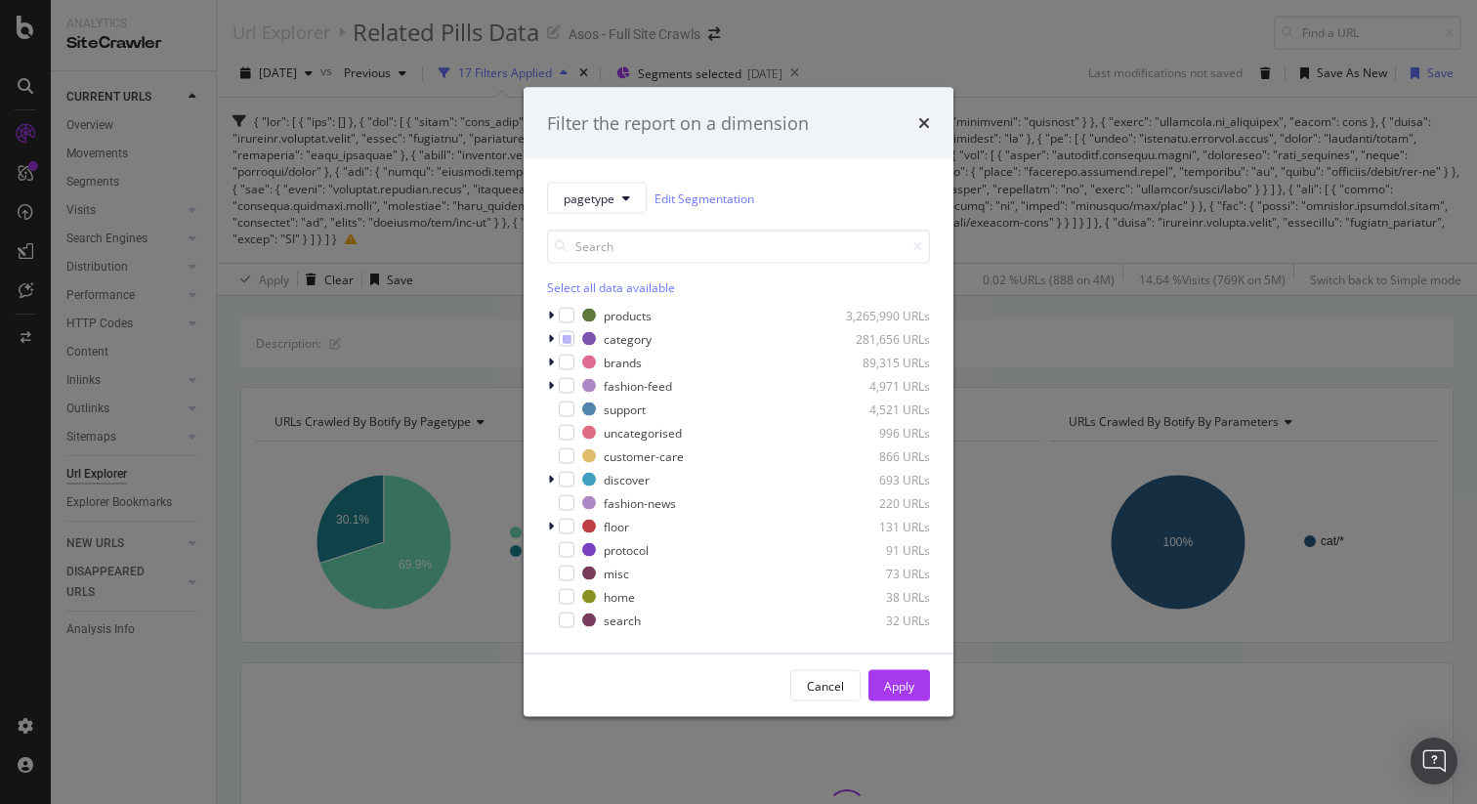
click at [862, 49] on div "Filter the report on a dimension pagetype Edit Segmentation Select all data ava…" at bounding box center [738, 402] width 1477 height 804
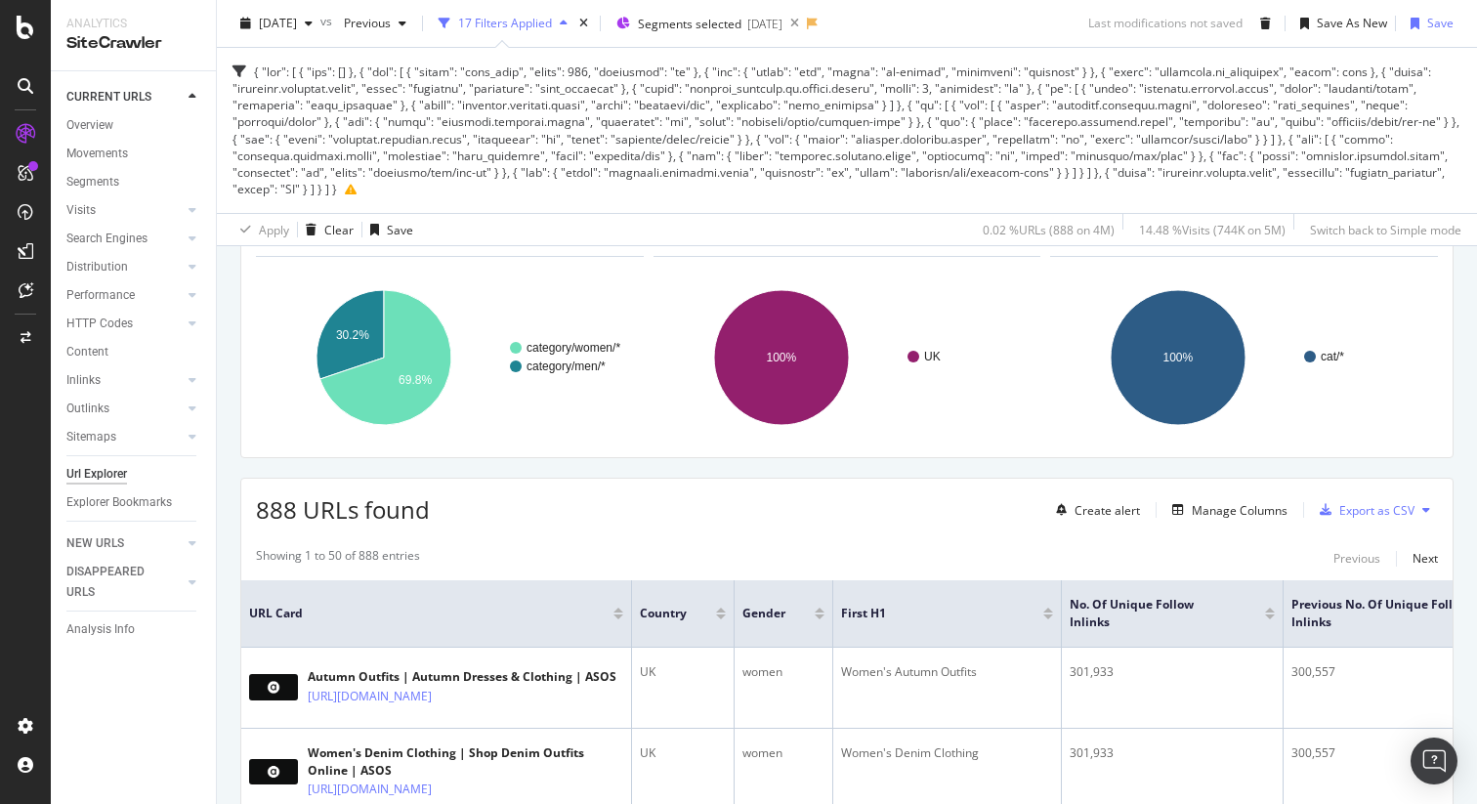
scroll to position [195, 0]
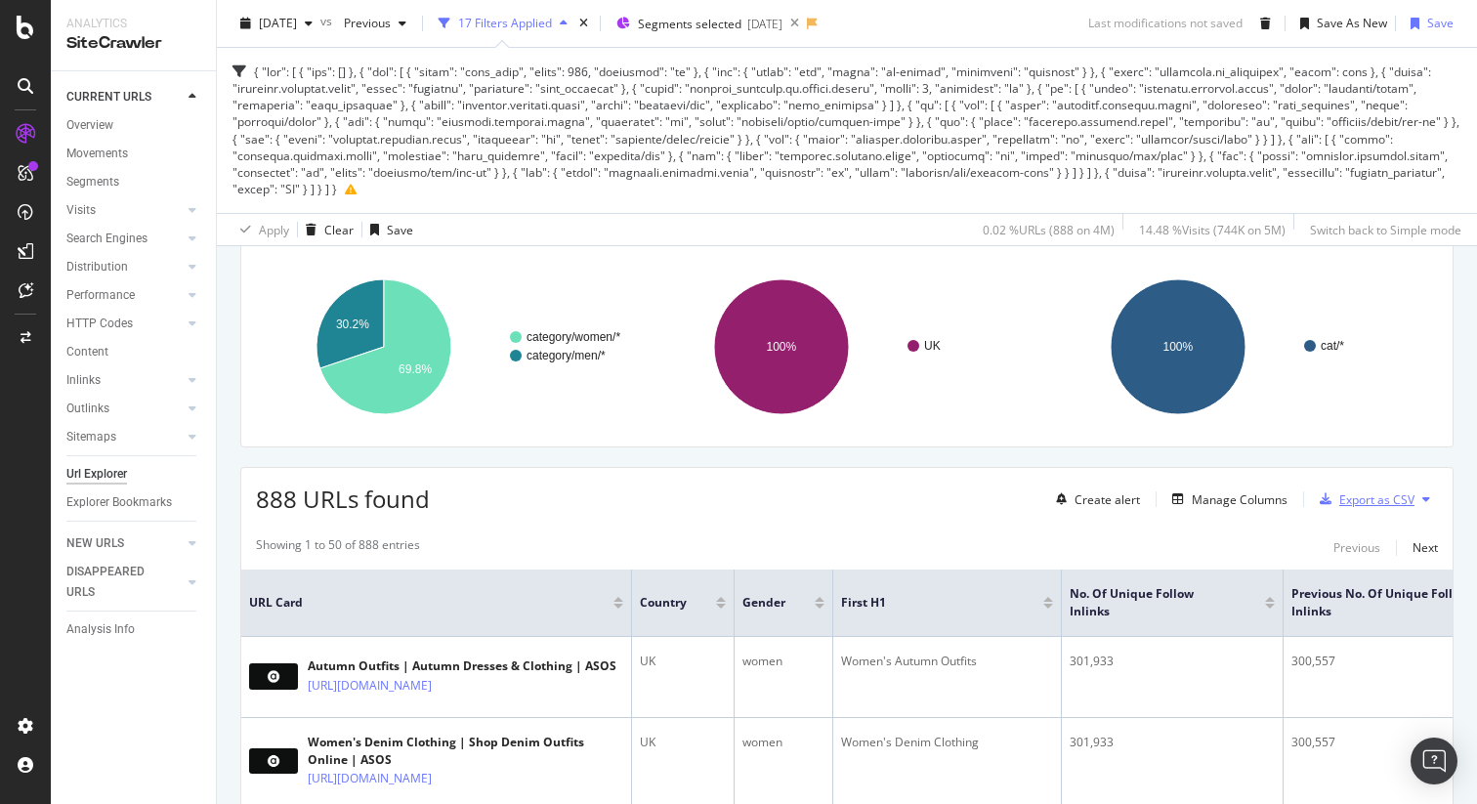
click at [1370, 505] on div "Export as CSV" at bounding box center [1376, 499] width 75 height 17
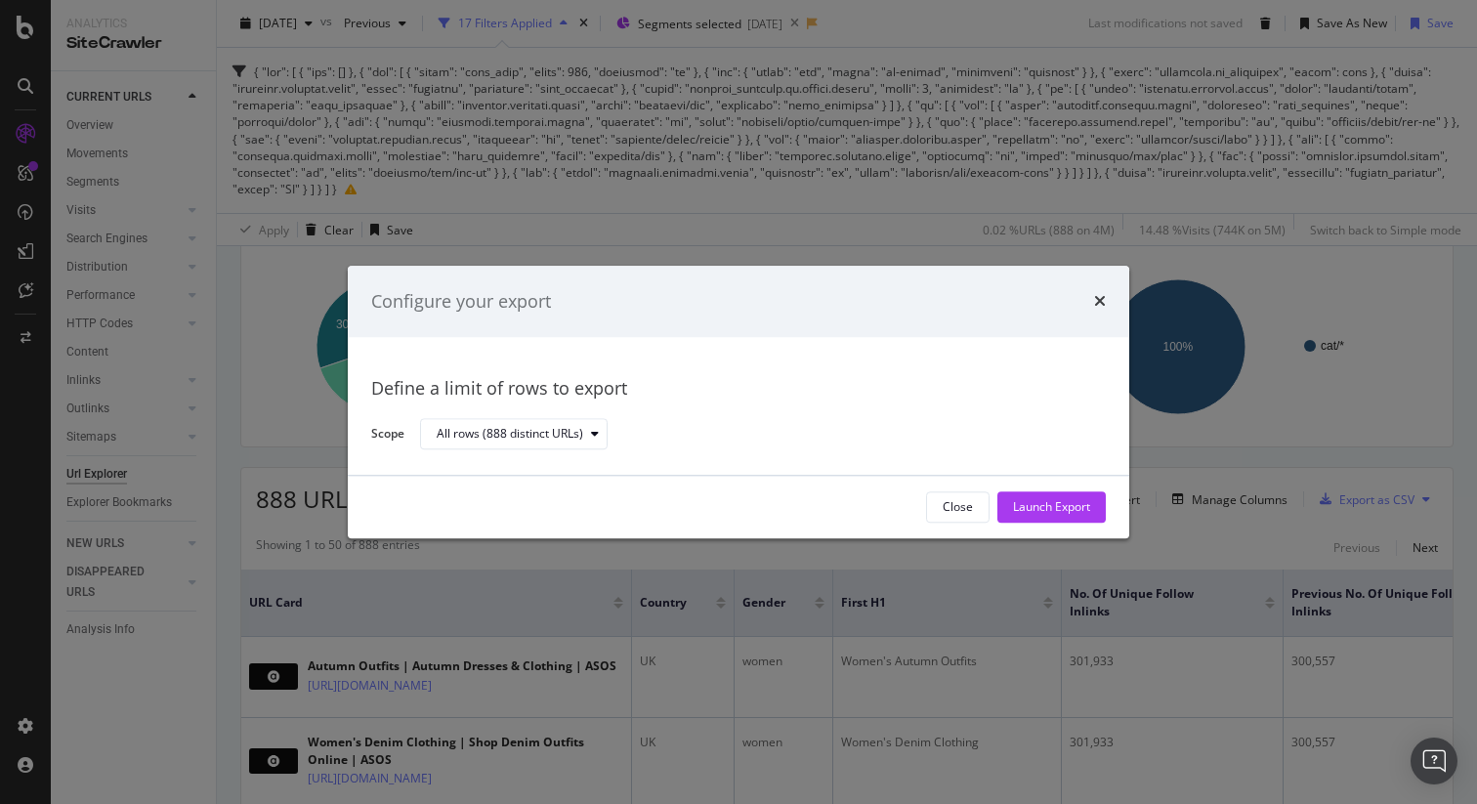
click at [1043, 512] on div "Launch Export" at bounding box center [1051, 507] width 77 height 17
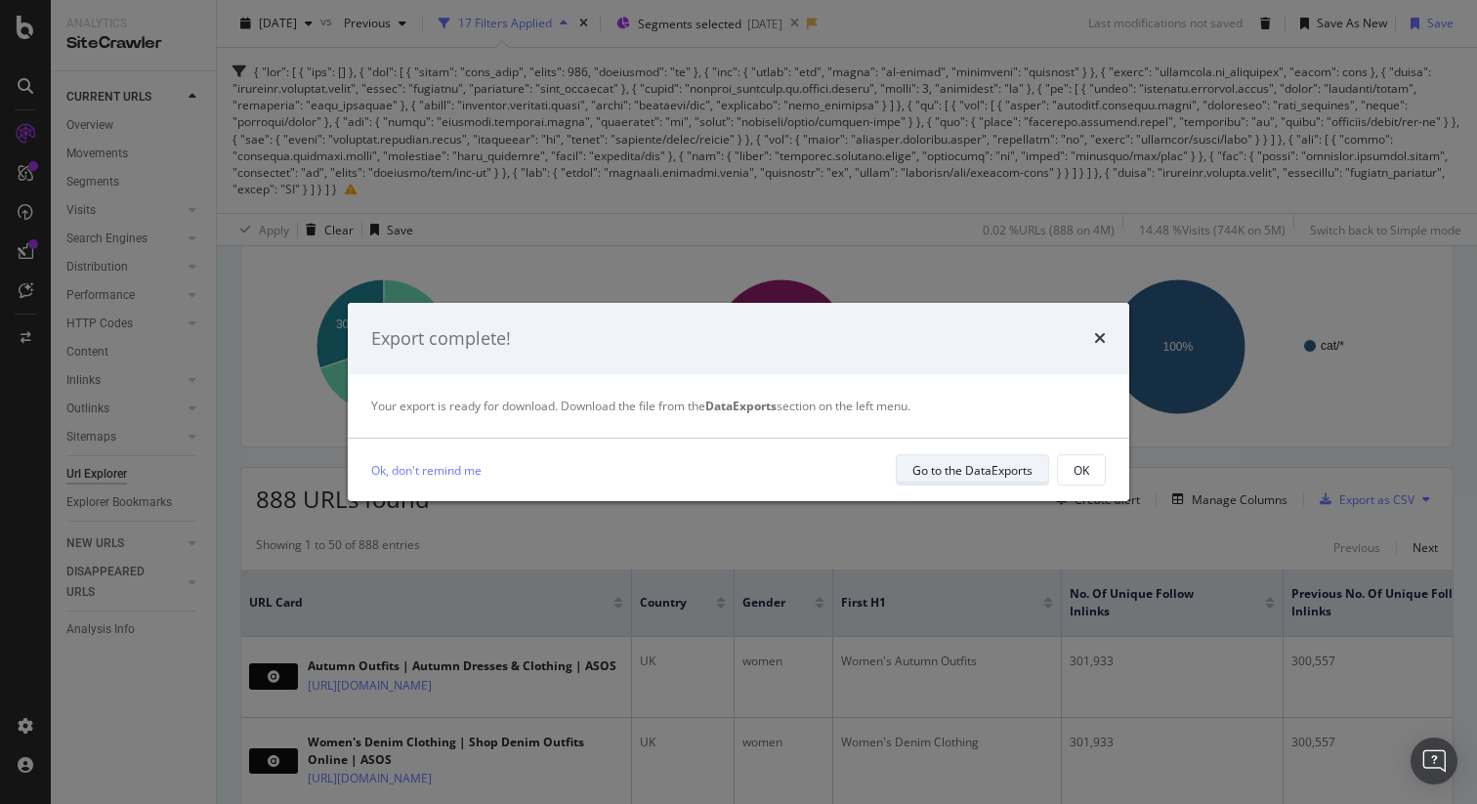
click at [980, 476] on div "Go to the DataExports" at bounding box center [972, 470] width 120 height 17
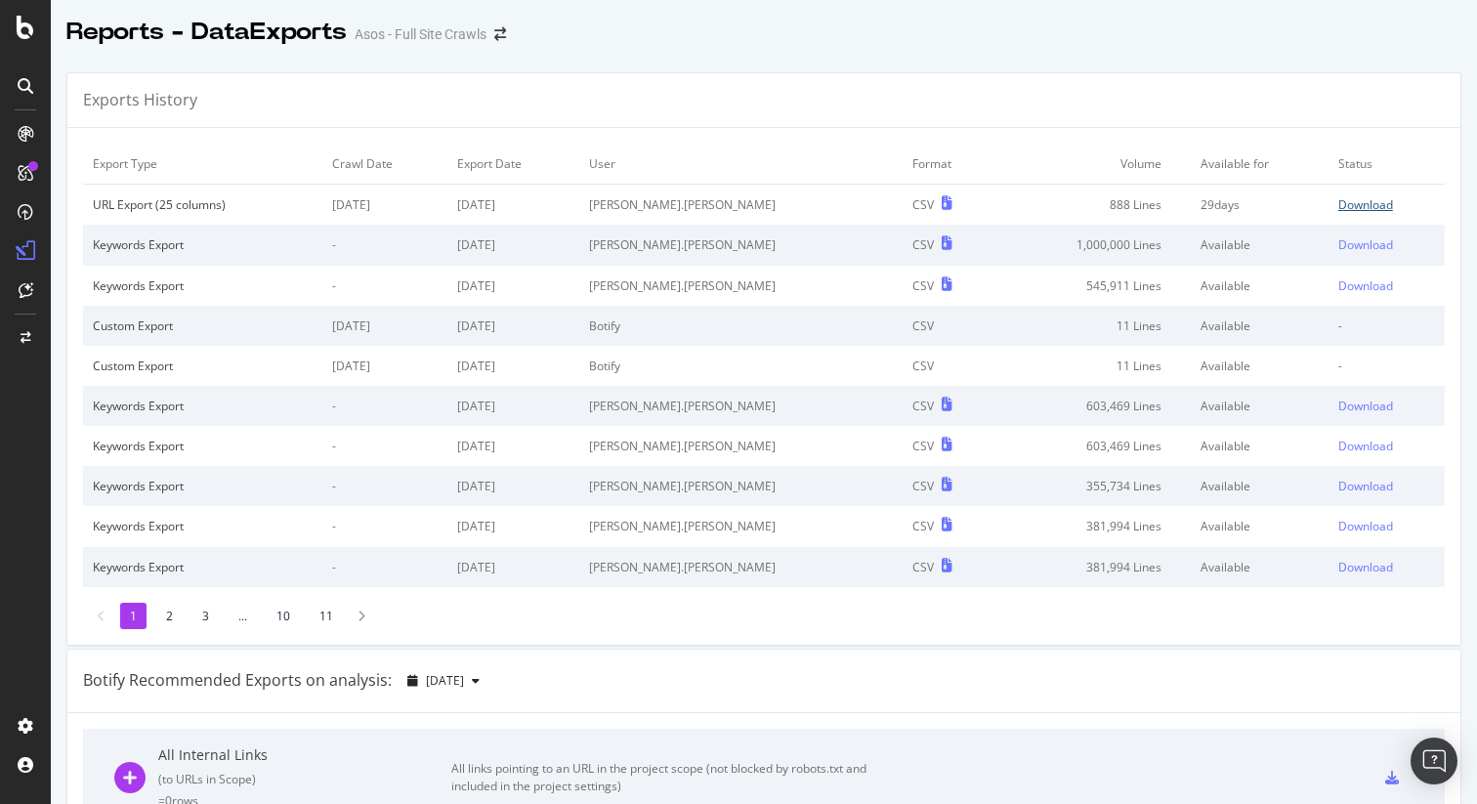
click at [1355, 204] on div "Download" at bounding box center [1365, 204] width 55 height 17
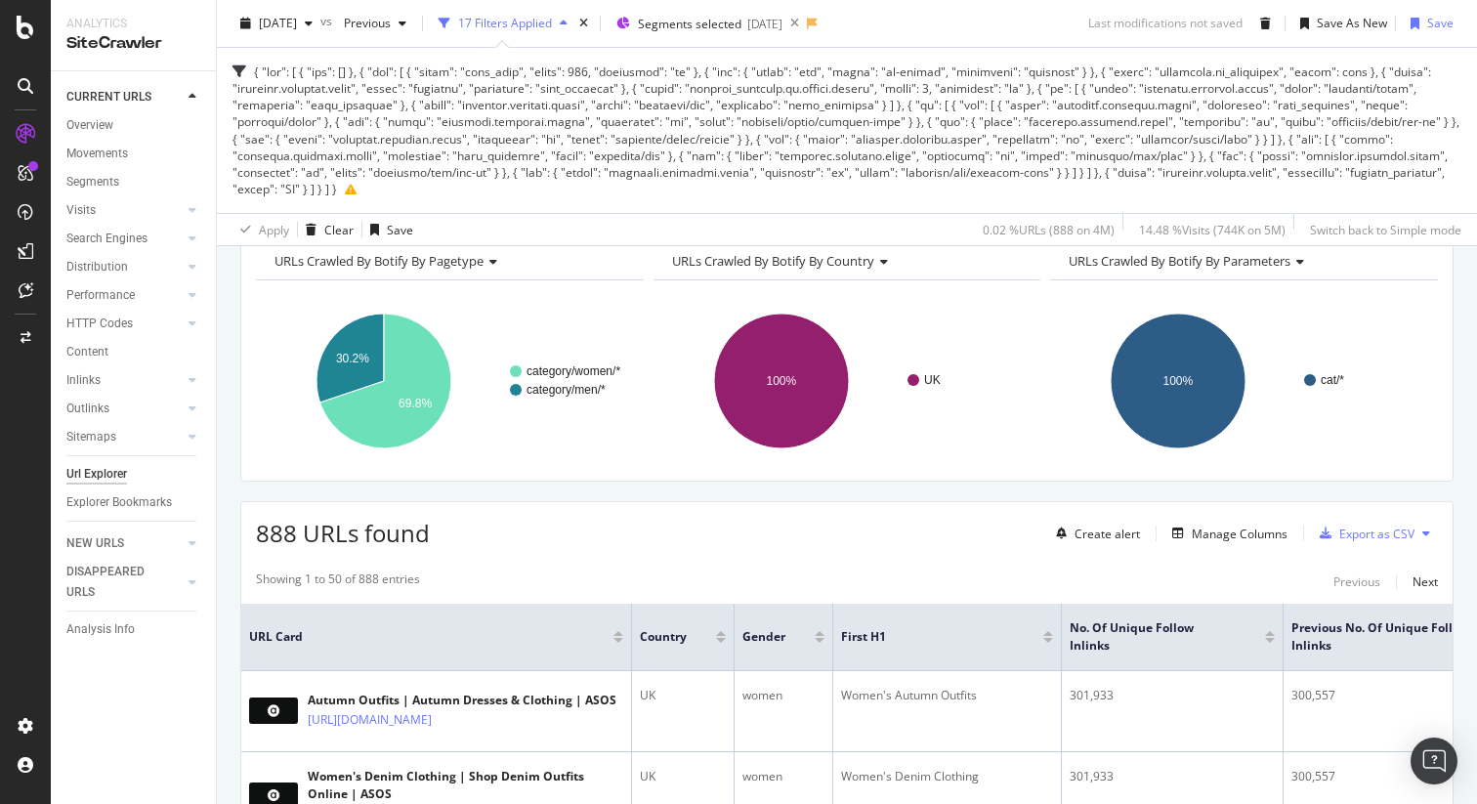
scroll to position [182, 0]
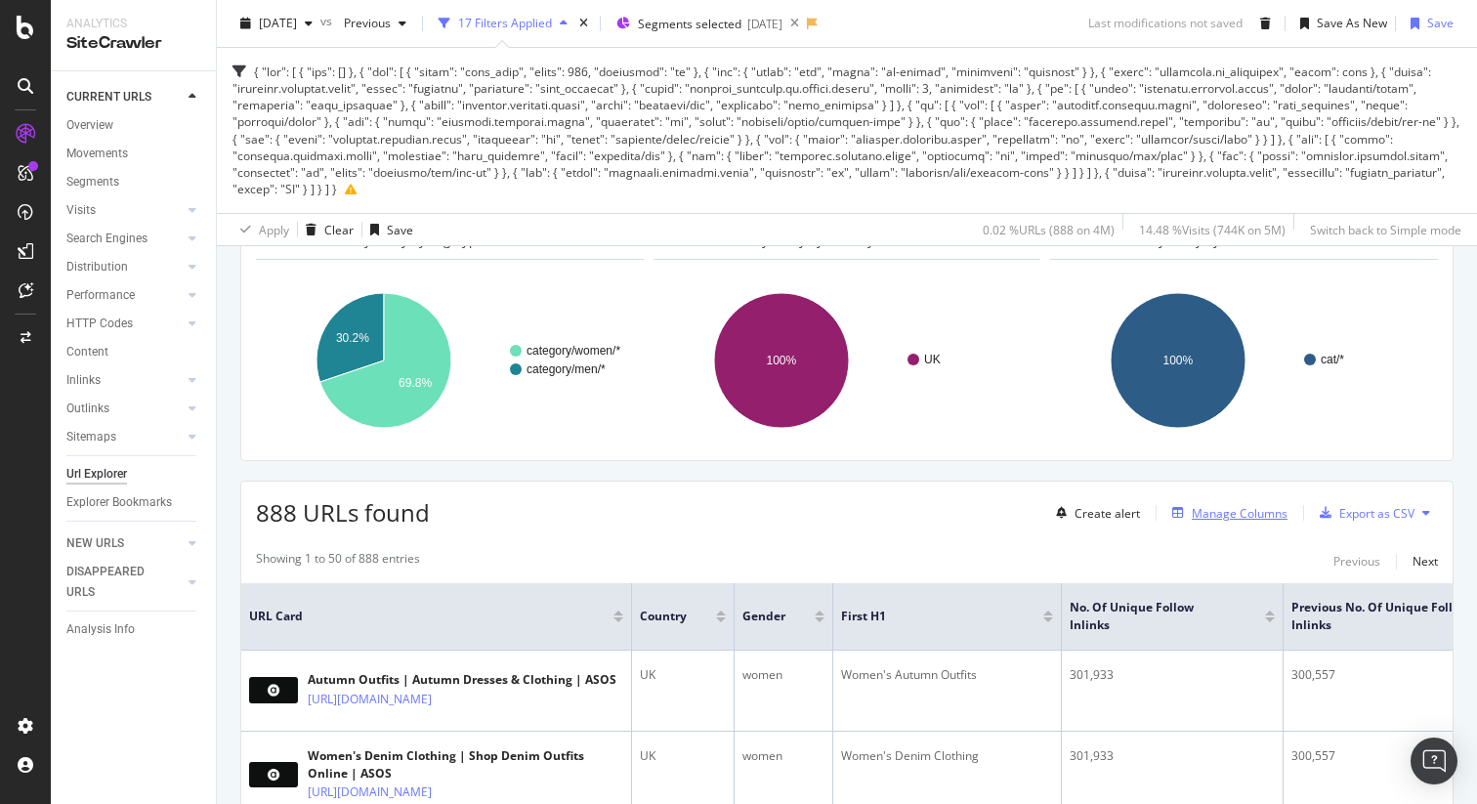
click at [1194, 513] on div "Manage Columns" at bounding box center [1240, 513] width 96 height 17
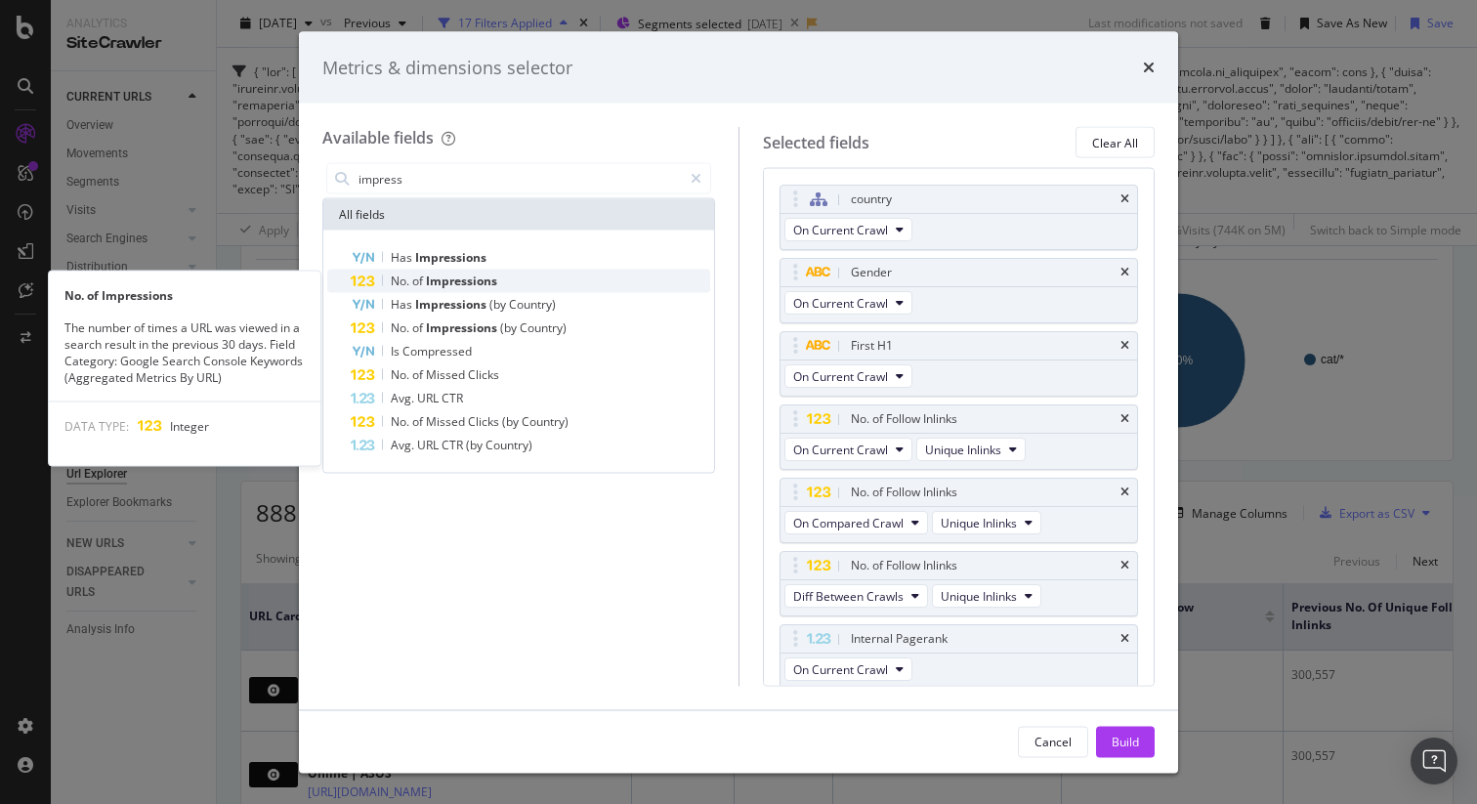
type input "impress"
click at [395, 277] on span "No." at bounding box center [401, 281] width 21 height 17
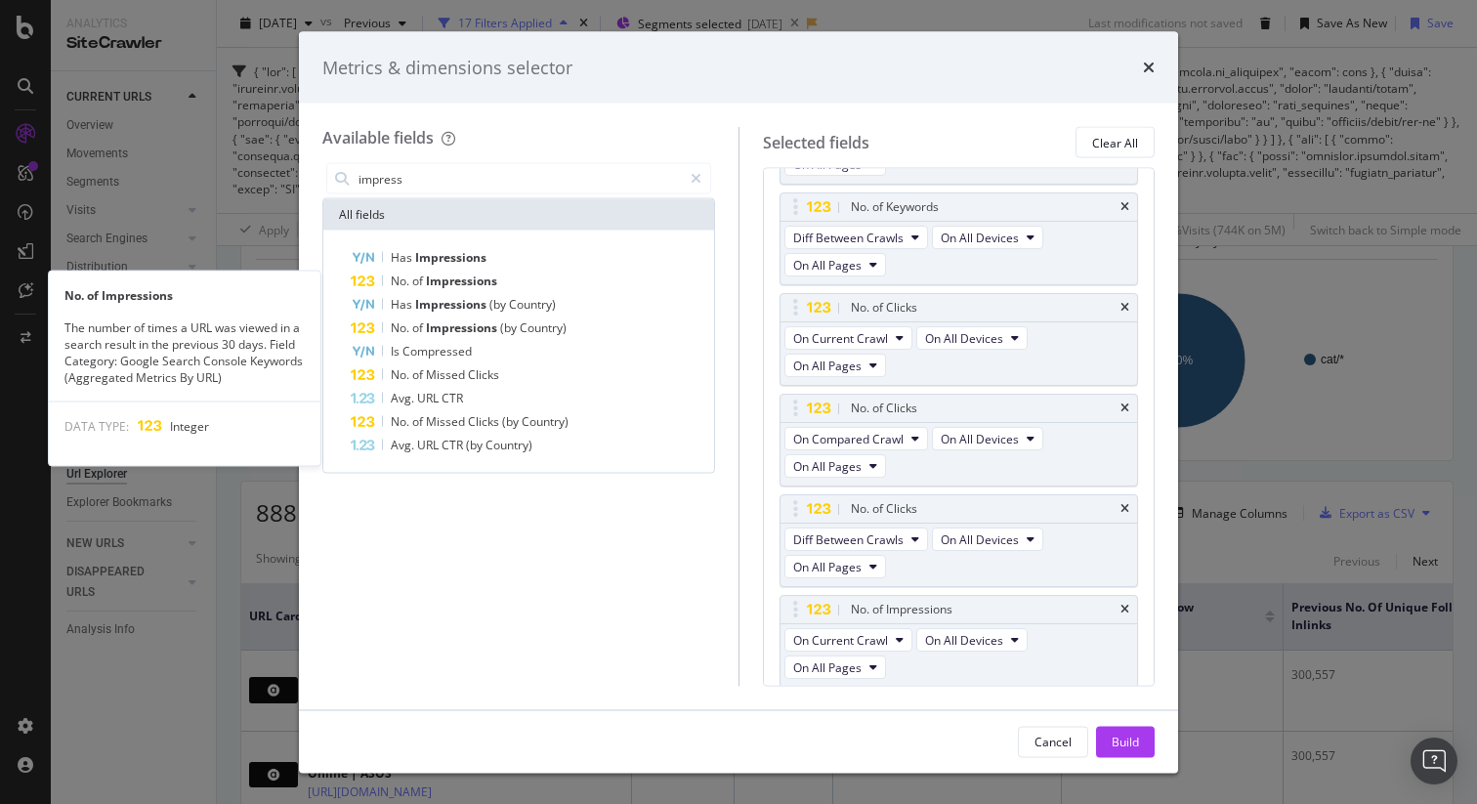
scroll to position [1442, 0]
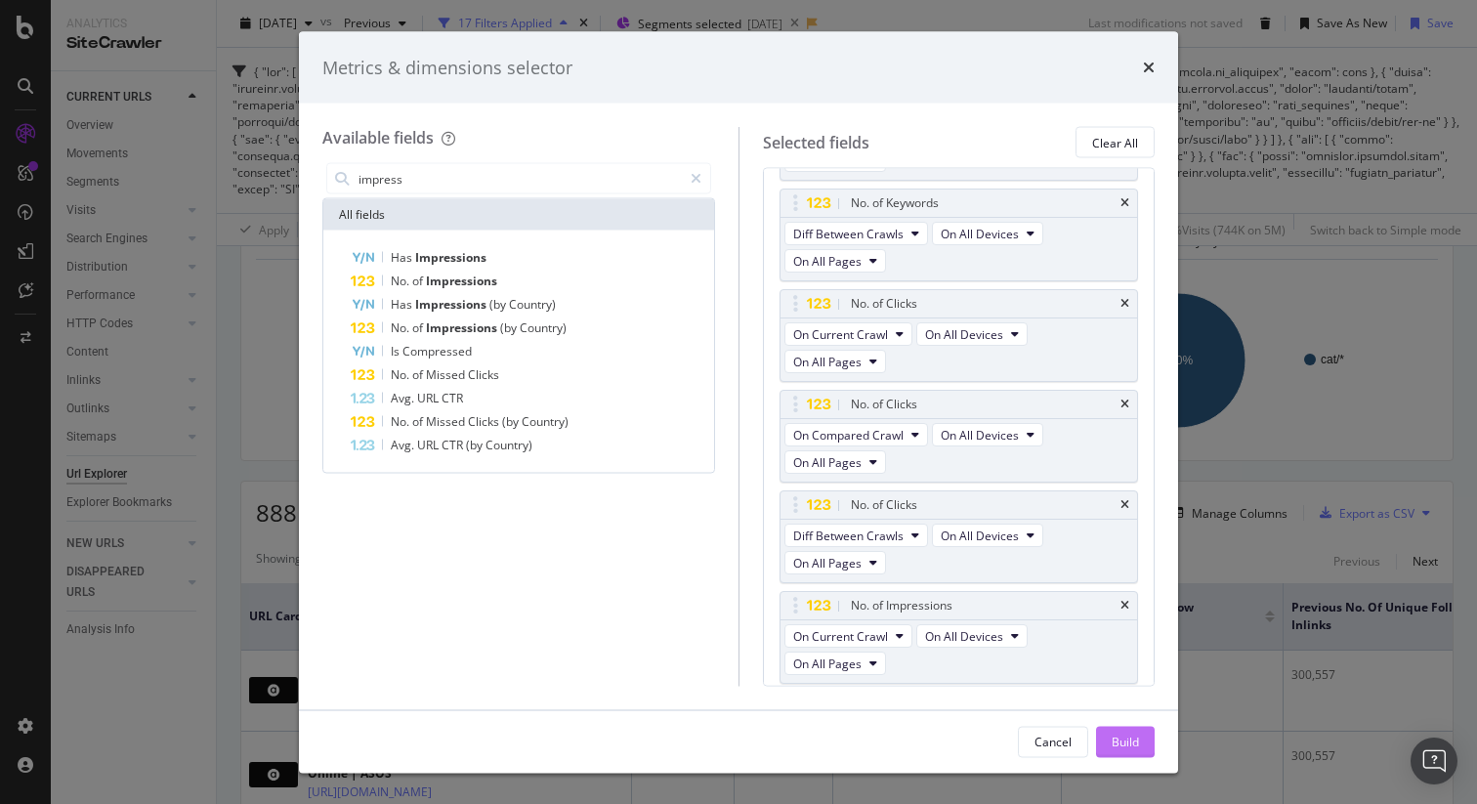
click at [1120, 745] on div "Build" at bounding box center [1125, 741] width 27 height 17
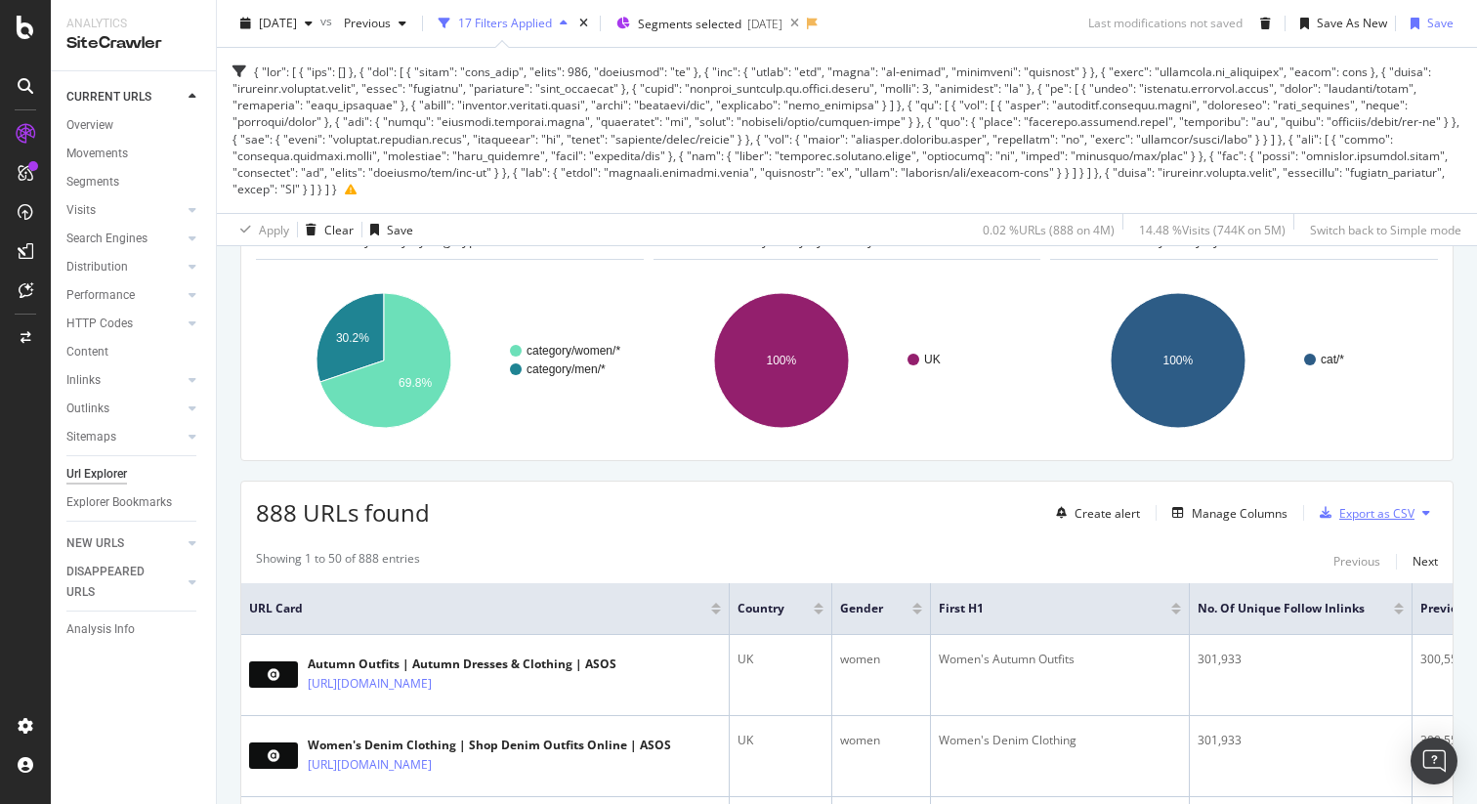
click at [1375, 512] on div "Export as CSV" at bounding box center [1376, 513] width 75 height 17
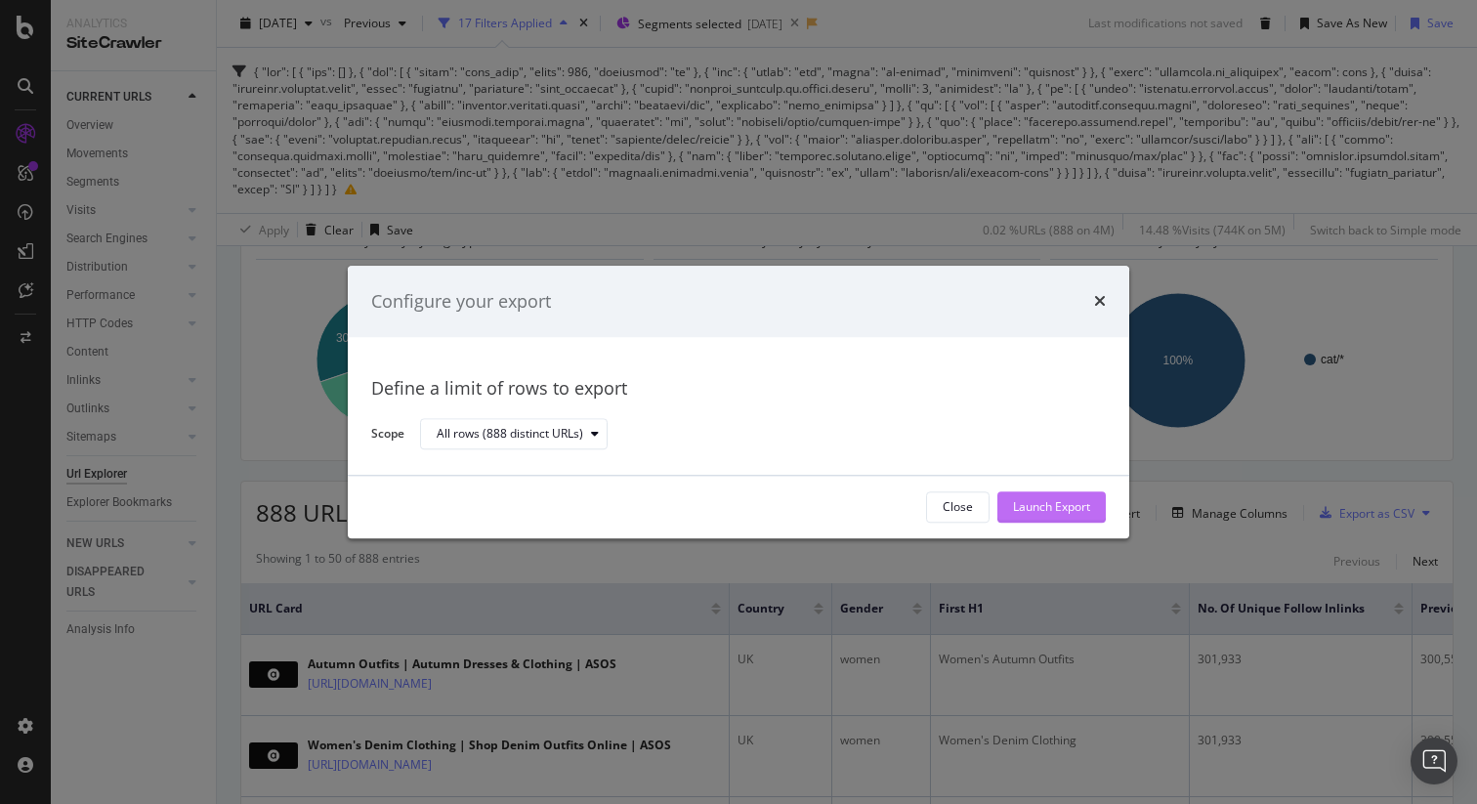
click at [1072, 504] on div "Launch Export" at bounding box center [1051, 507] width 77 height 17
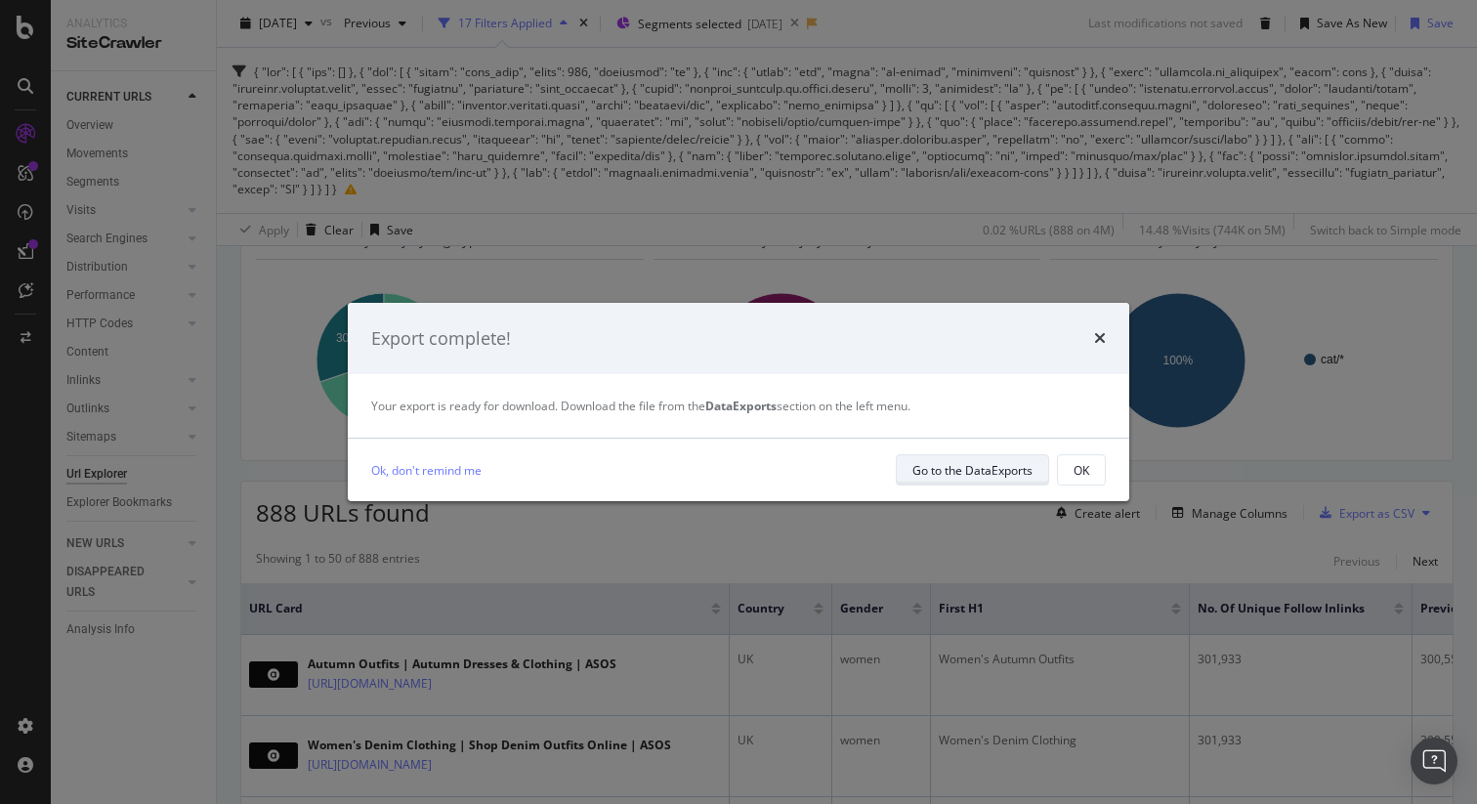
click at [945, 462] on div "Go to the DataExports" at bounding box center [972, 470] width 120 height 17
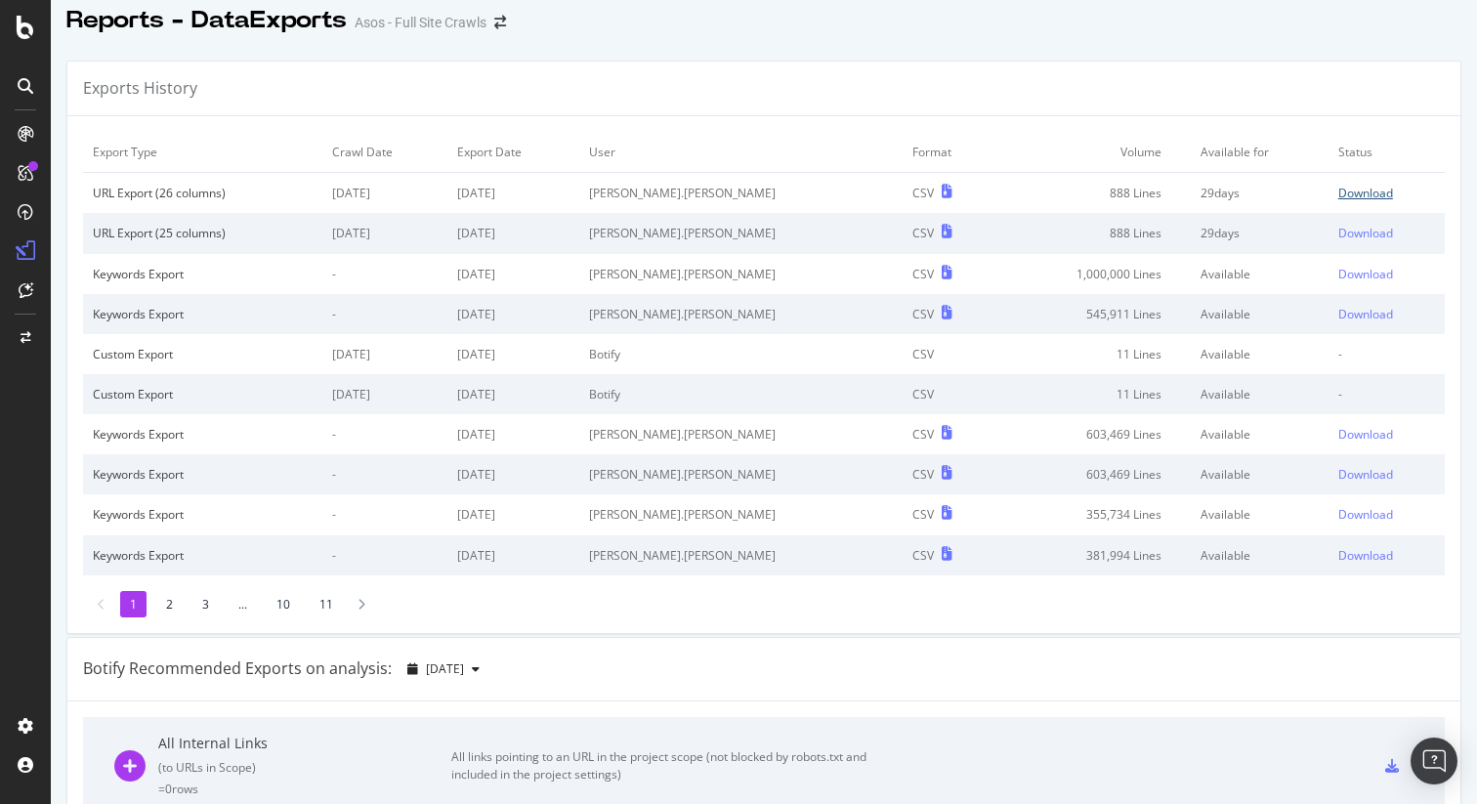
scroll to position [13, 0]
click at [1345, 191] on div "Download" at bounding box center [1365, 192] width 55 height 17
